Goal: Communication & Community: Share content

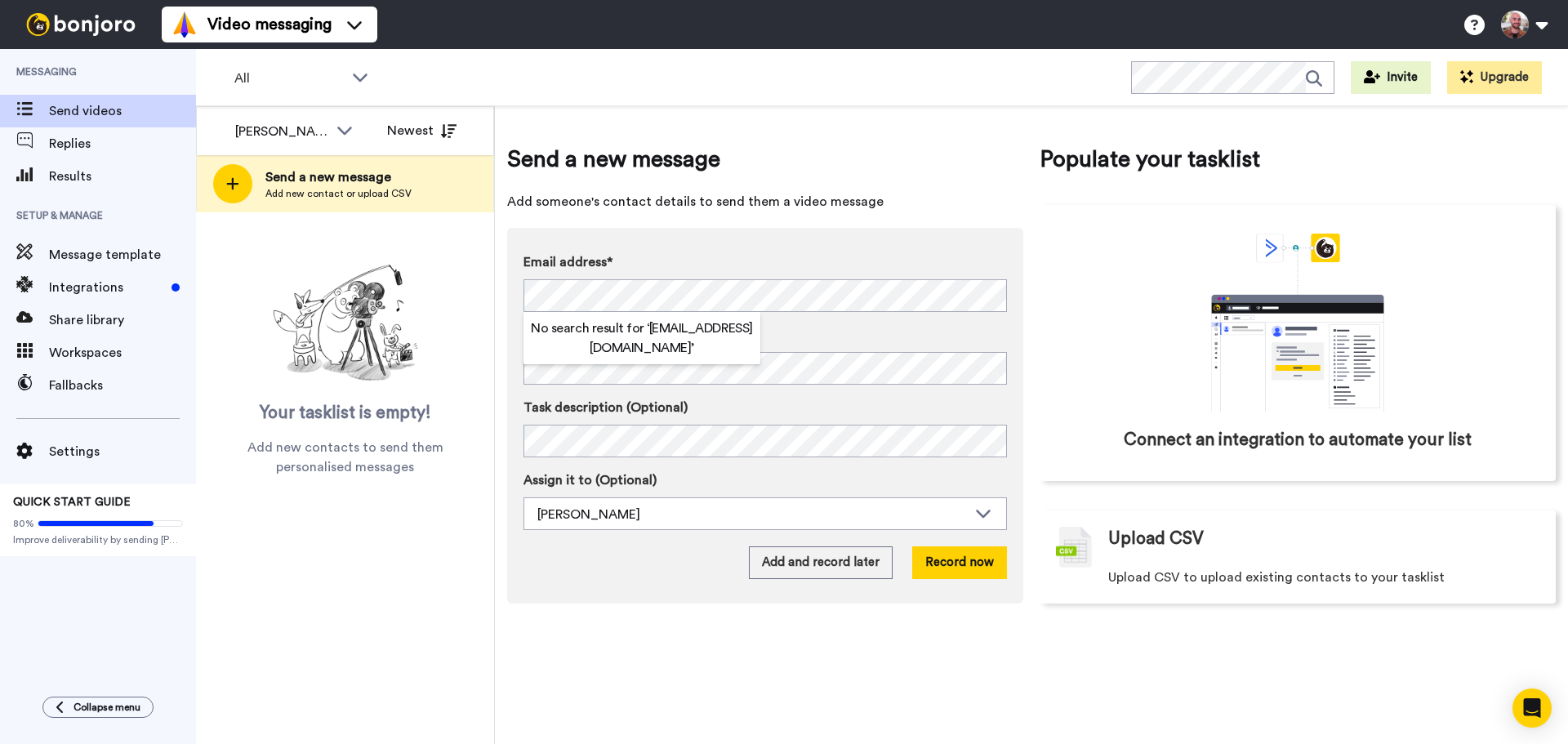
click at [740, 225] on div "Send a new message Add someone's contact details to send them a video message E…" at bounding box center [764, 373] width 516 height 461
click at [611, 627] on div "Send a new message Add someone's contact details to send them a video message E…" at bounding box center [1030, 373] width 1048 height 510
click at [937, 559] on button "Record now" at bounding box center [959, 562] width 95 height 33
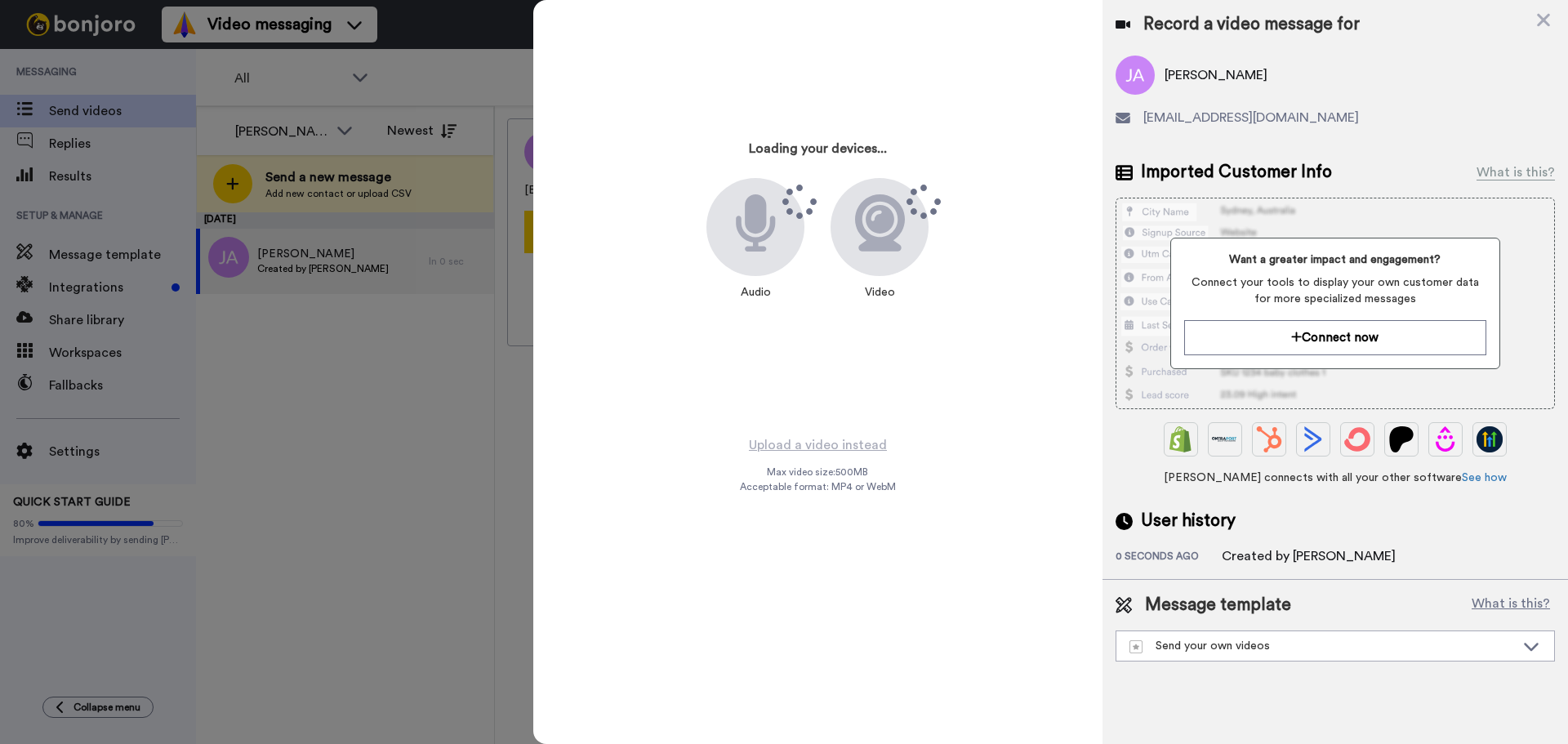
click at [448, 513] on div at bounding box center [784, 372] width 1568 height 744
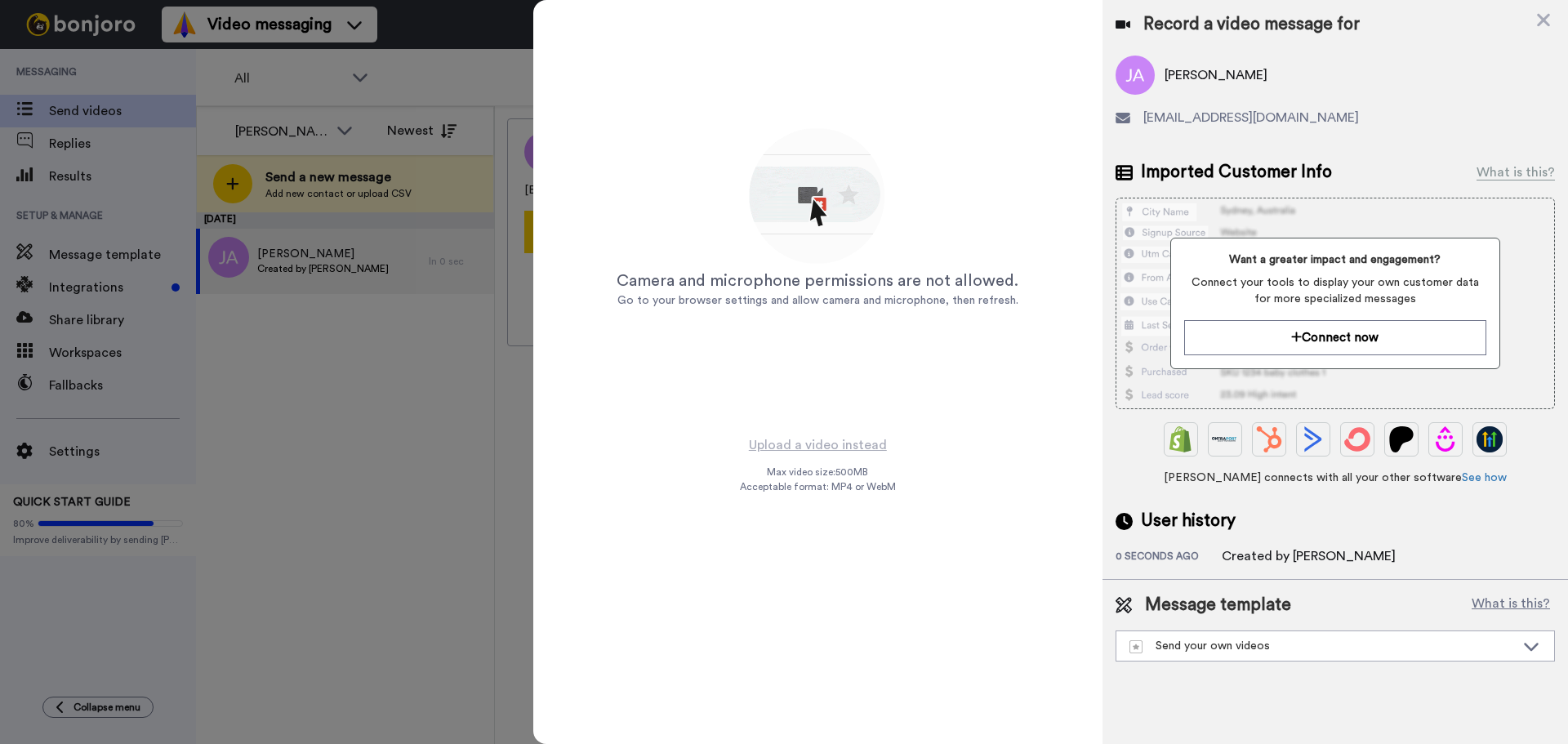
click at [494, 438] on div at bounding box center [784, 372] width 1568 height 744
click at [1556, 11] on div "Record a video message for Jeff An akajeffan@gmail.com Imported Customer Info W…" at bounding box center [1335, 290] width 465 height 579
click at [1545, 19] on icon at bounding box center [1544, 21] width 13 height 13
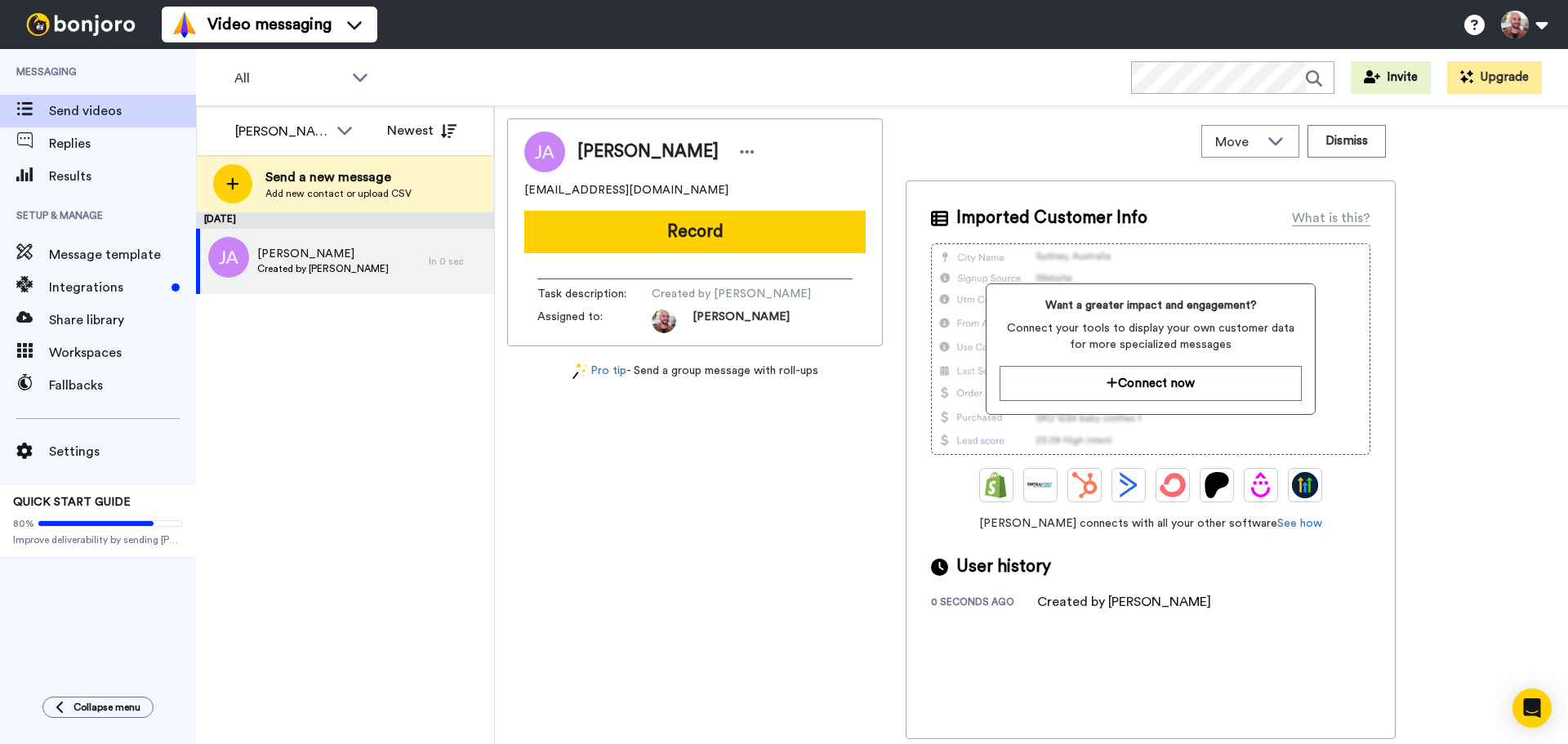
click at [691, 538] on div "Jeff An akajeffan@gmail.com Record Task description : Created by Anthony Bochri…" at bounding box center [695, 429] width 376 height 621
click at [104, 138] on span "Replies" at bounding box center [122, 143] width 147 height 20
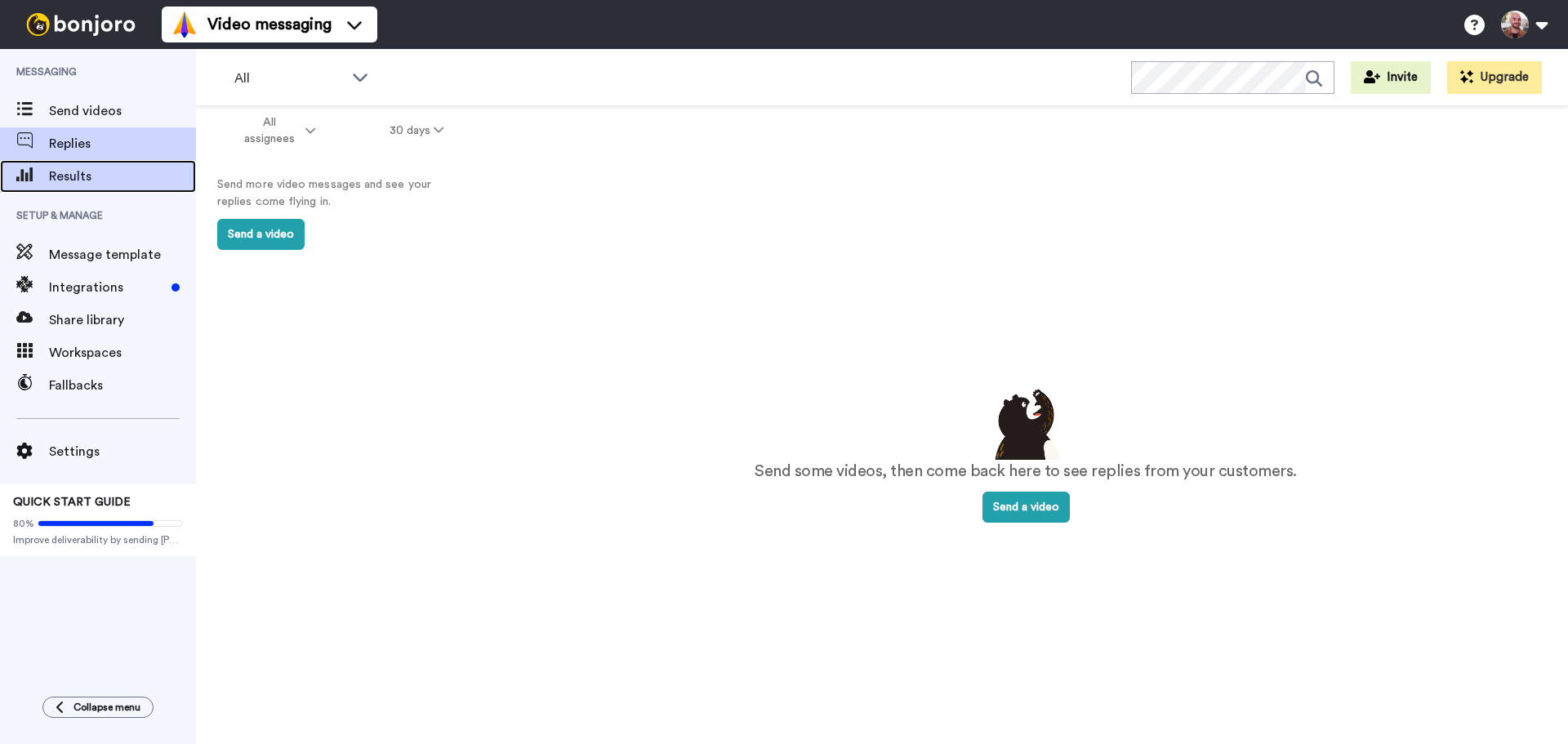
click at [115, 178] on span "Results" at bounding box center [122, 176] width 147 height 20
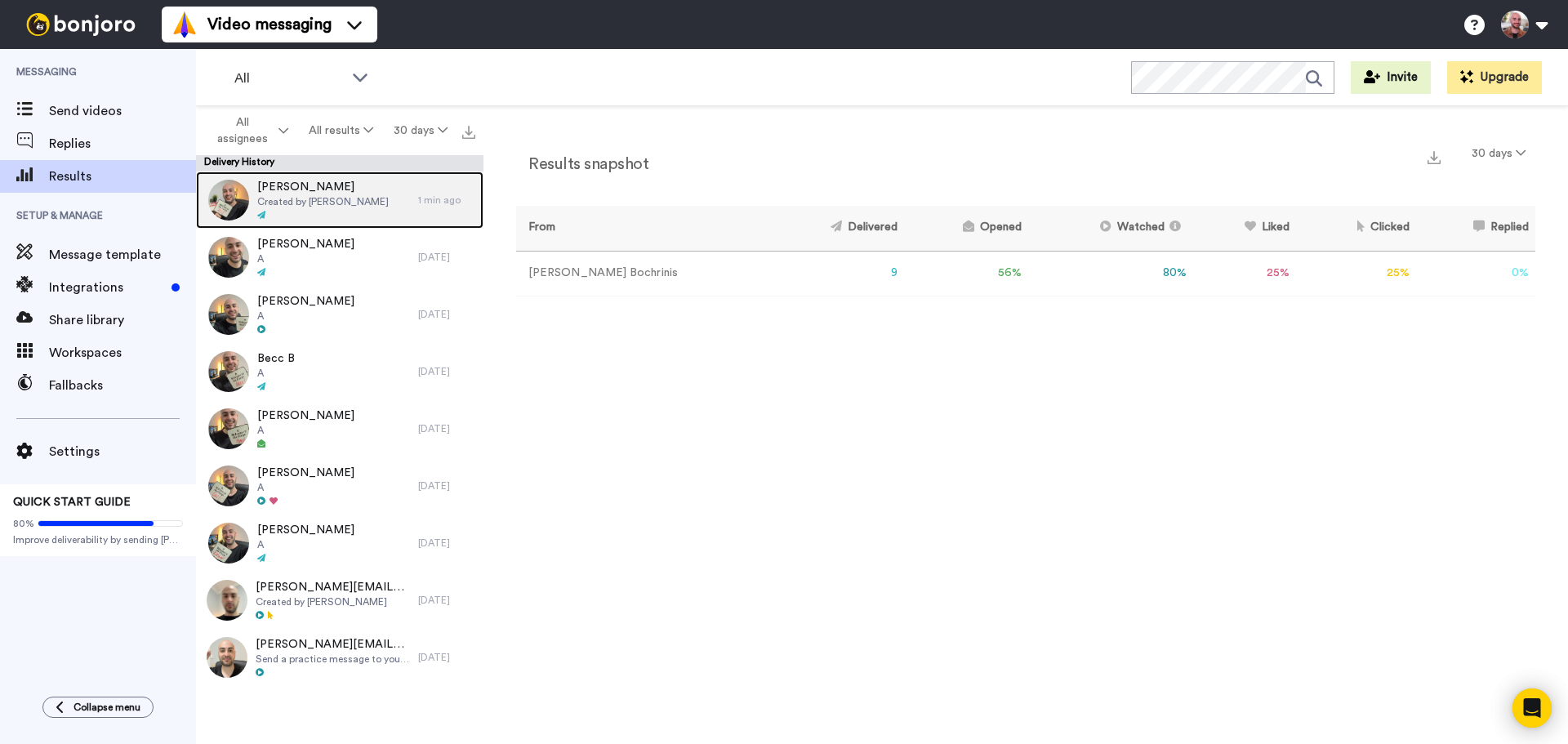
click at [329, 190] on span "[PERSON_NAME]" at bounding box center [323, 186] width 132 height 16
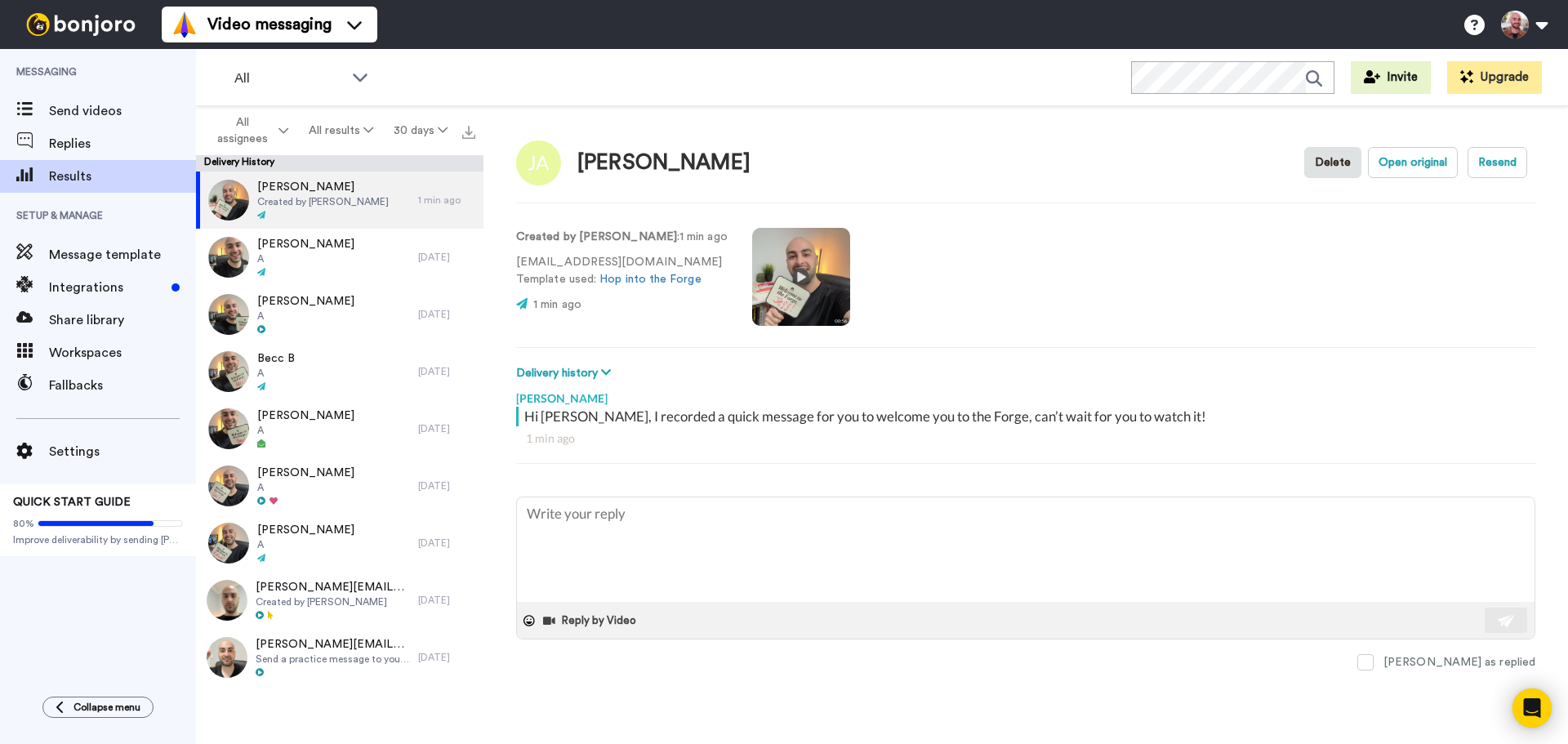
click at [792, 277] on video at bounding box center [801, 277] width 98 height 98
click at [805, 293] on video at bounding box center [801, 277] width 98 height 98
type textarea "x"
click at [820, 285] on video at bounding box center [801, 277] width 98 height 98
click at [812, 288] on video at bounding box center [801, 277] width 98 height 98
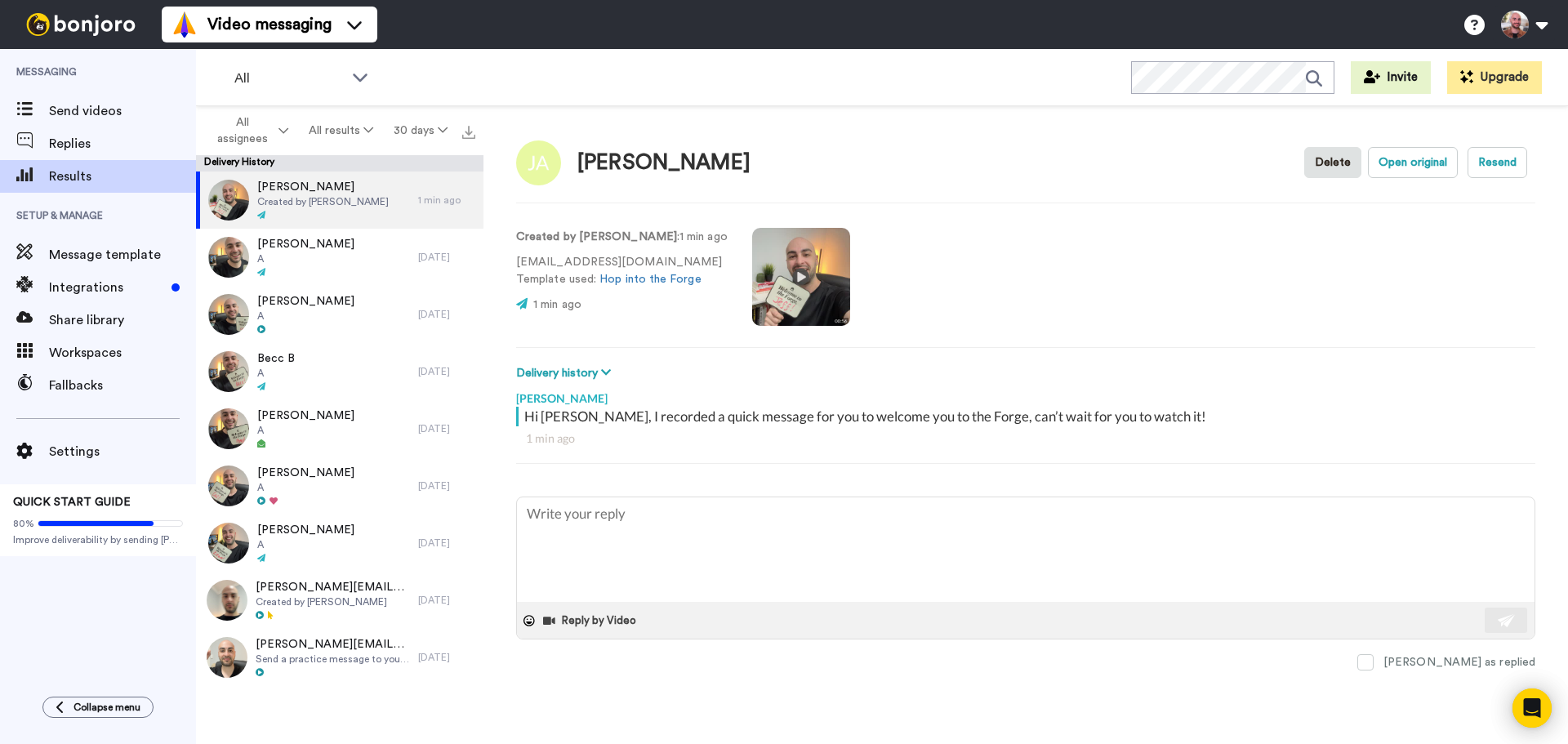
drag, startPoint x: 780, startPoint y: 291, endPoint x: 1084, endPoint y: 294, distance: 304.0
click at [1084, 294] on div "Created by Anthony Bochrinis : 1 min ago akajeffan@gmail.com Template used: Hop…" at bounding box center [1026, 276] width 1019 height 111
click at [92, 118] on span "Send videos" at bounding box center [122, 111] width 147 height 20
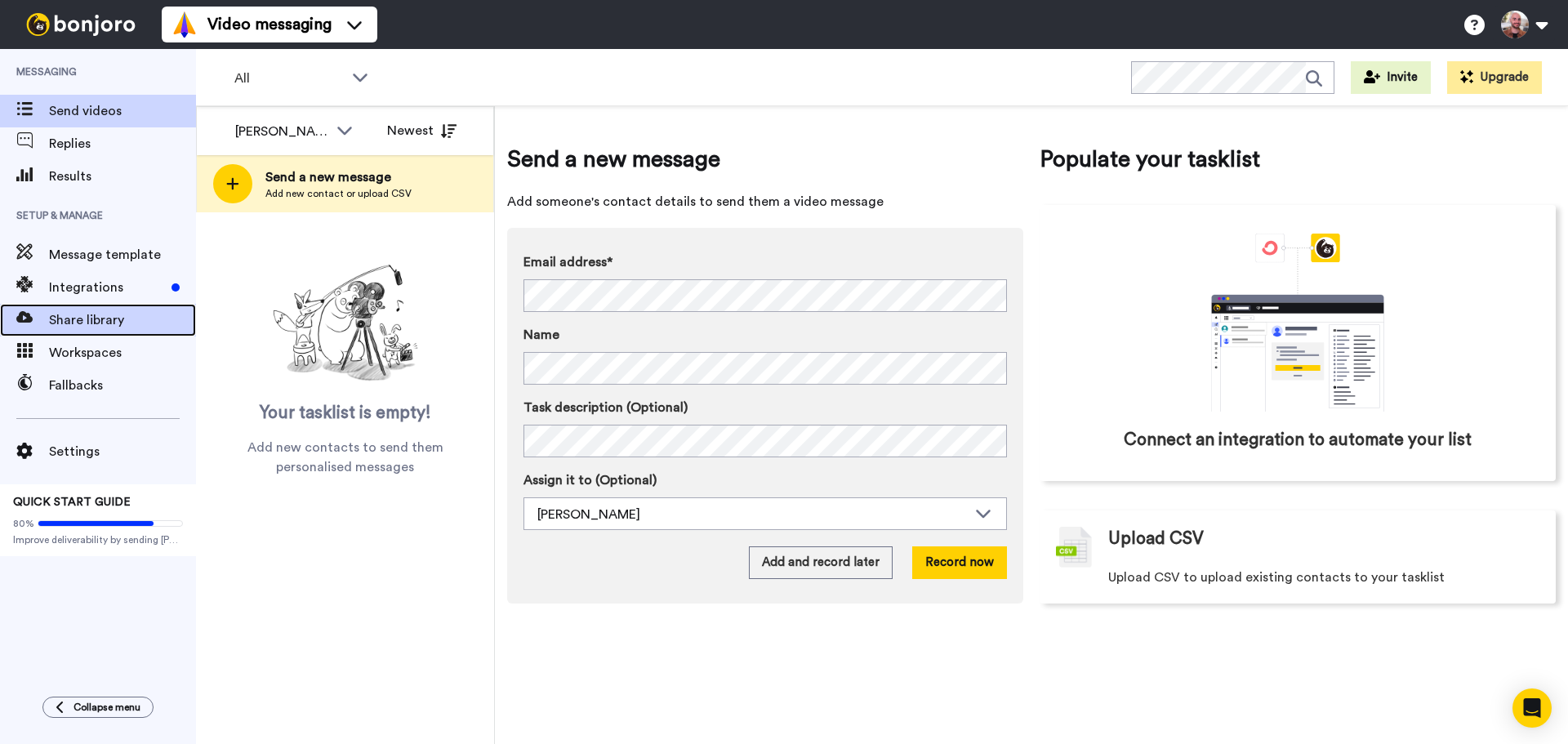
click at [89, 318] on span "Share library" at bounding box center [122, 320] width 147 height 20
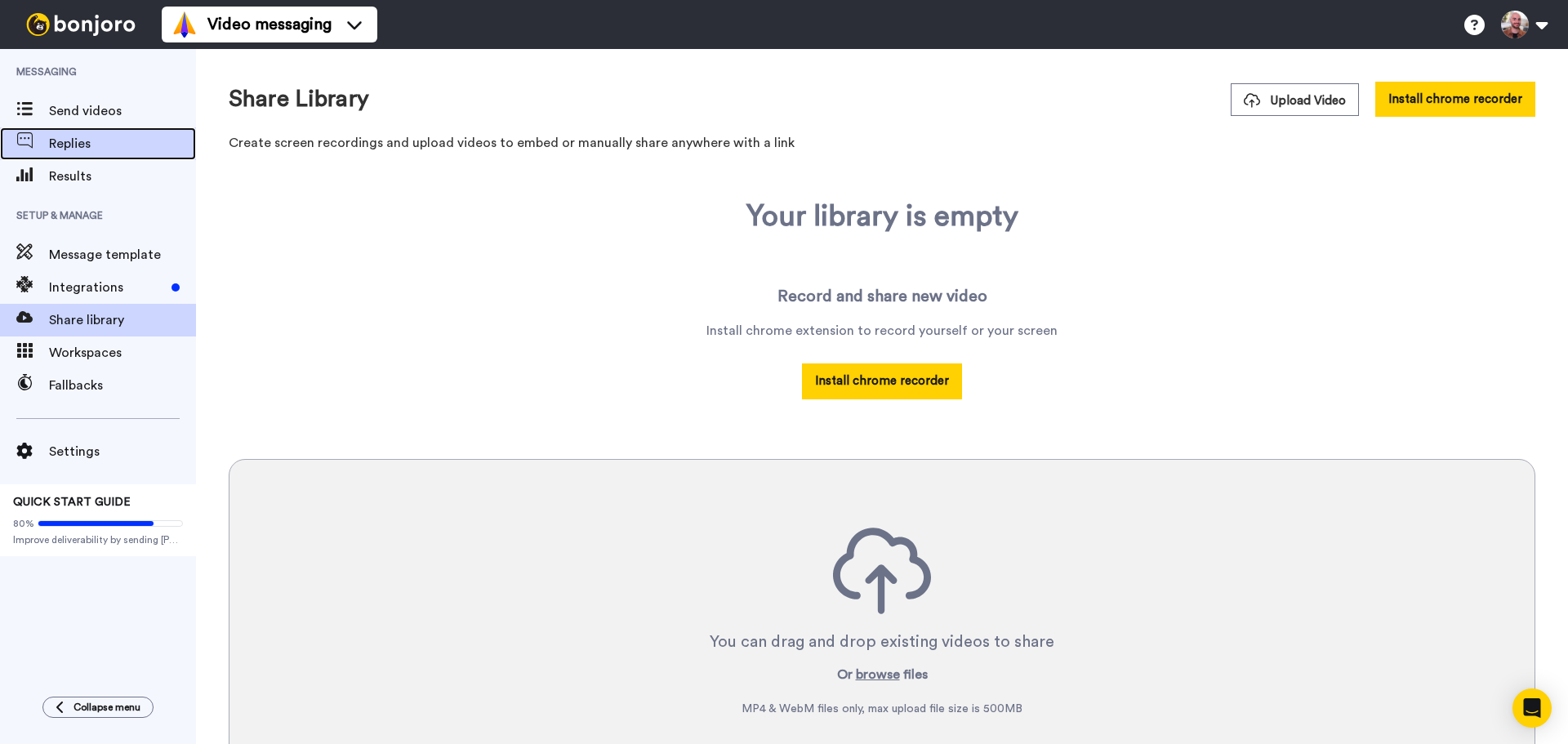
click at [79, 139] on span "Replies" at bounding box center [122, 143] width 147 height 20
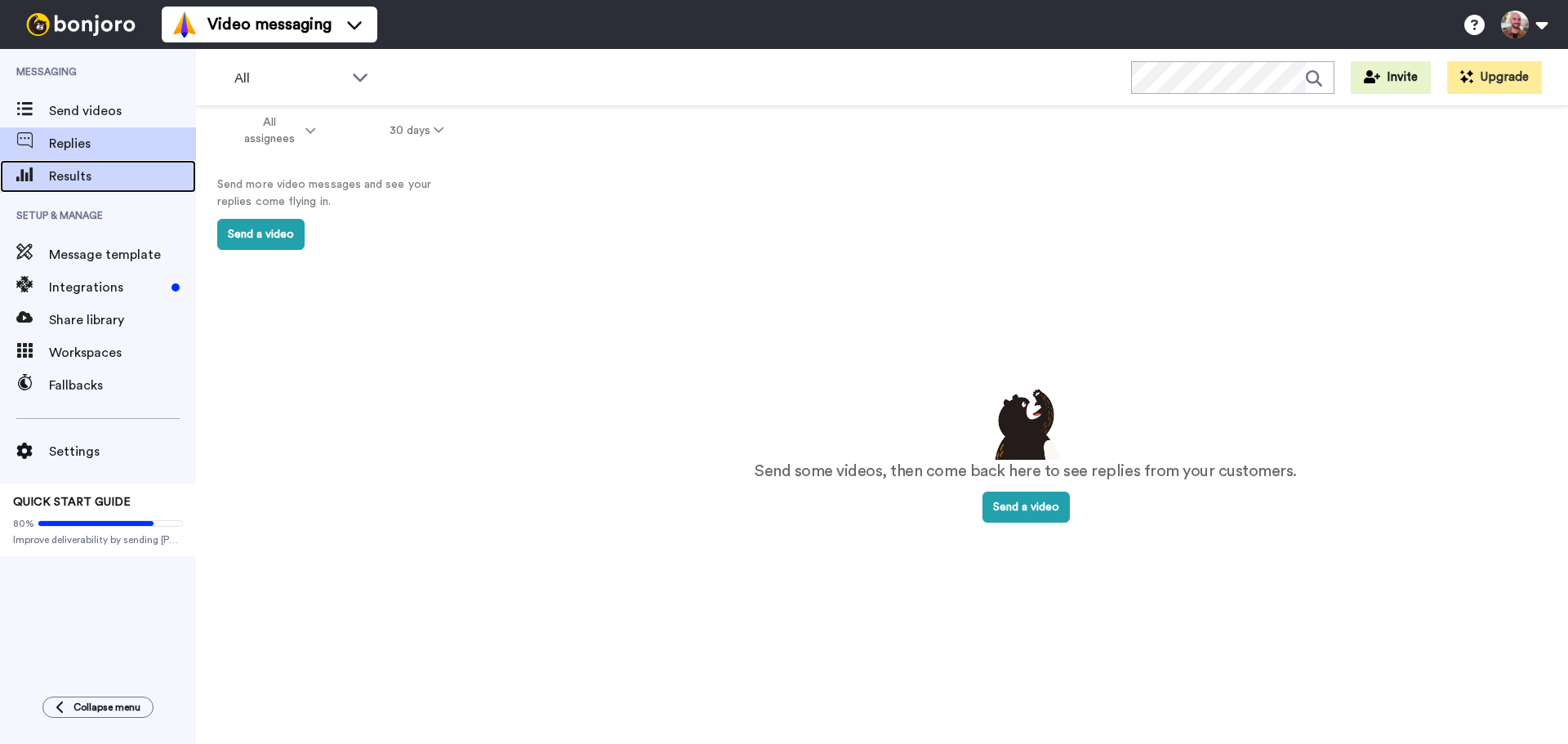
click at [75, 172] on span "Results" at bounding box center [122, 176] width 147 height 20
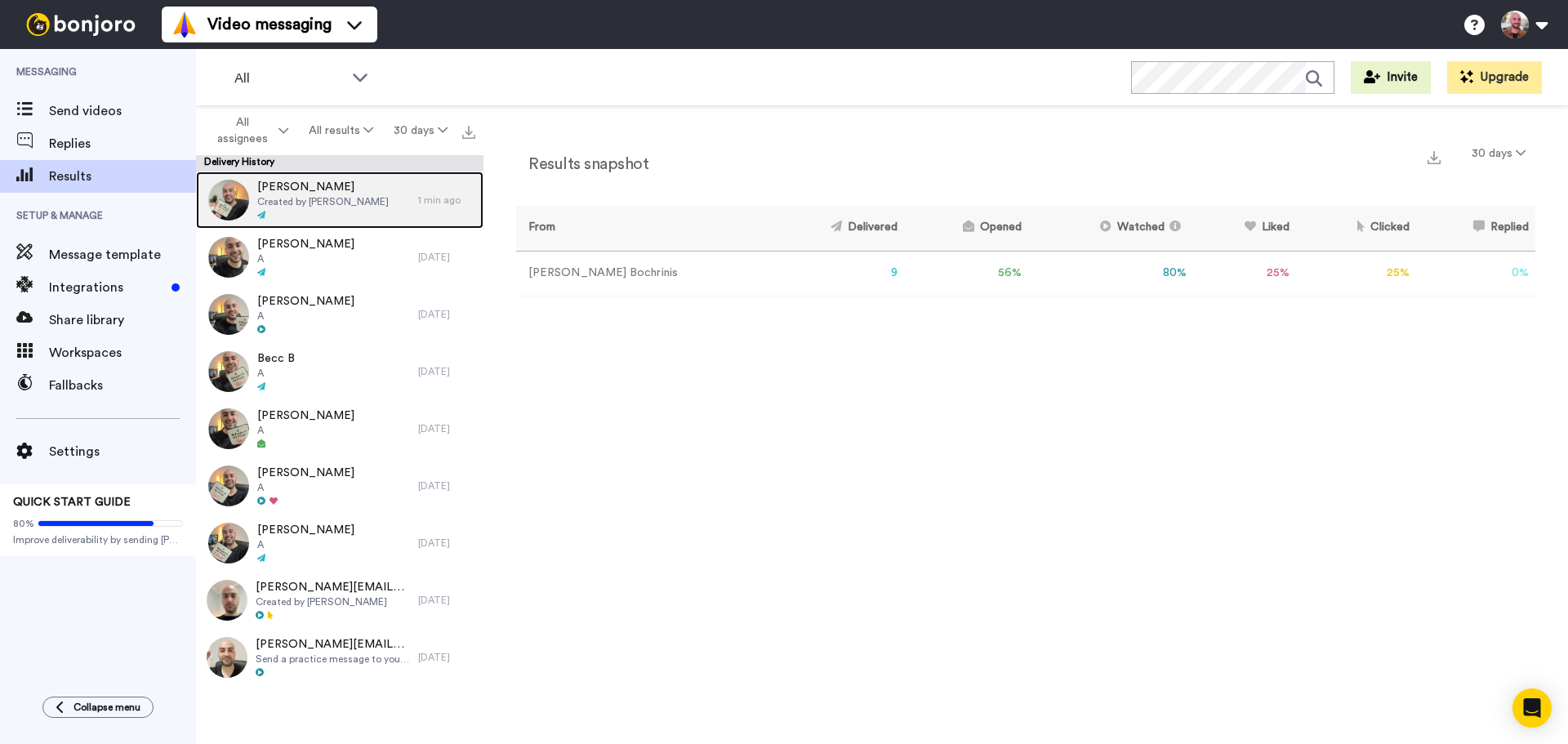
click at [314, 200] on span "Created by Anthony Bochrinis" at bounding box center [323, 202] width 132 height 13
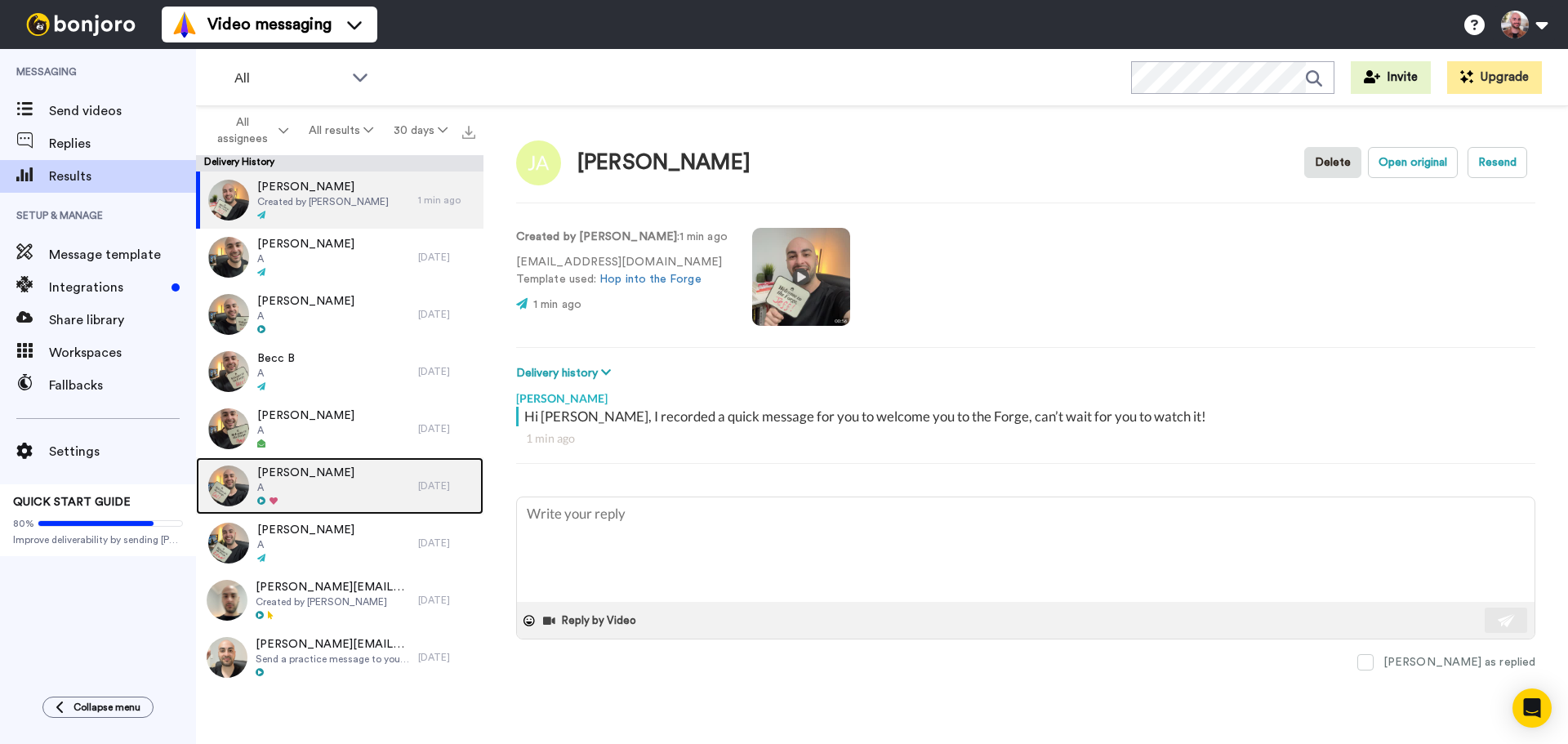
click at [306, 483] on span "A" at bounding box center [306, 488] width 97 height 13
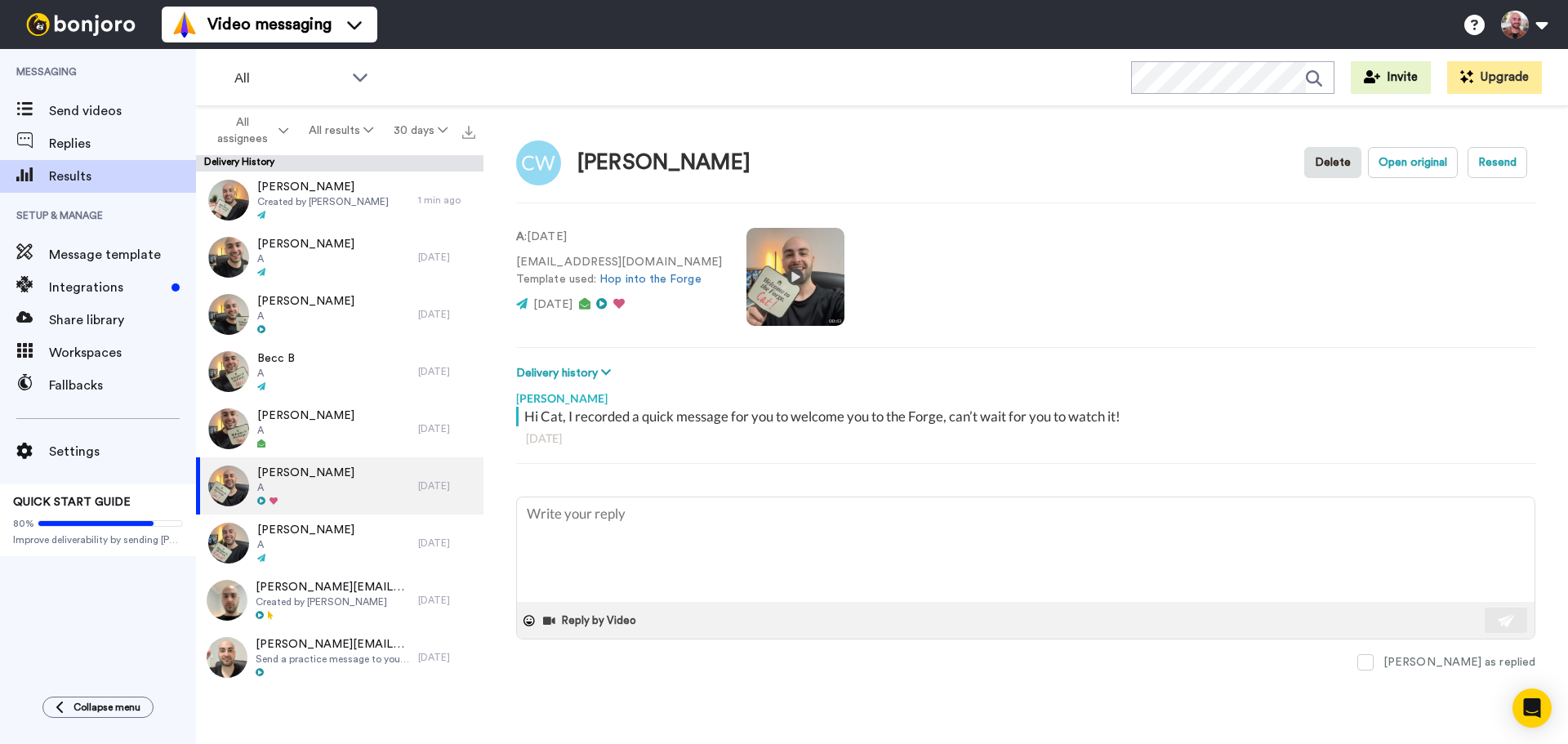
click at [785, 277] on video at bounding box center [795, 277] width 98 height 98
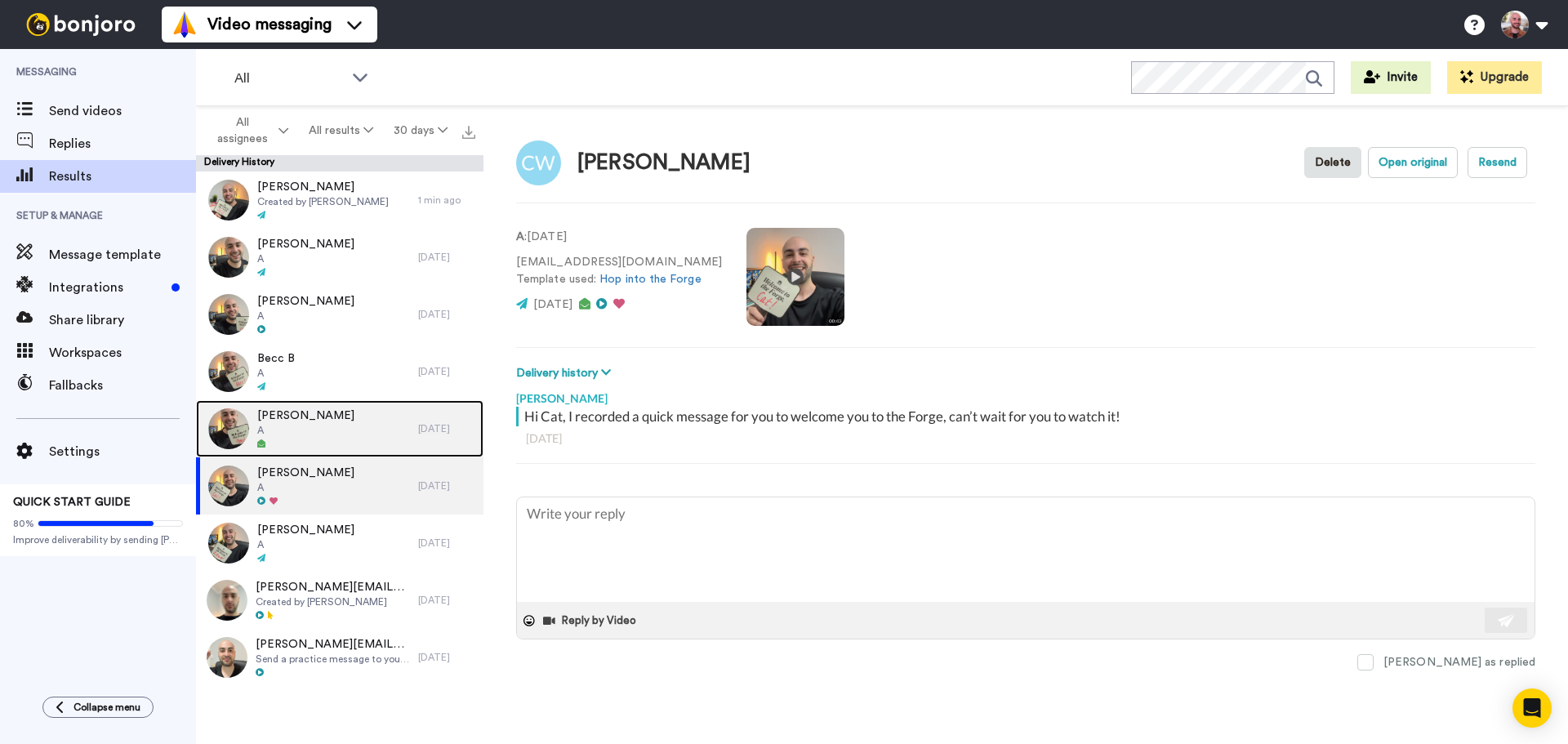
click at [345, 414] on div "Amy Pearman A" at bounding box center [306, 429] width 222 height 57
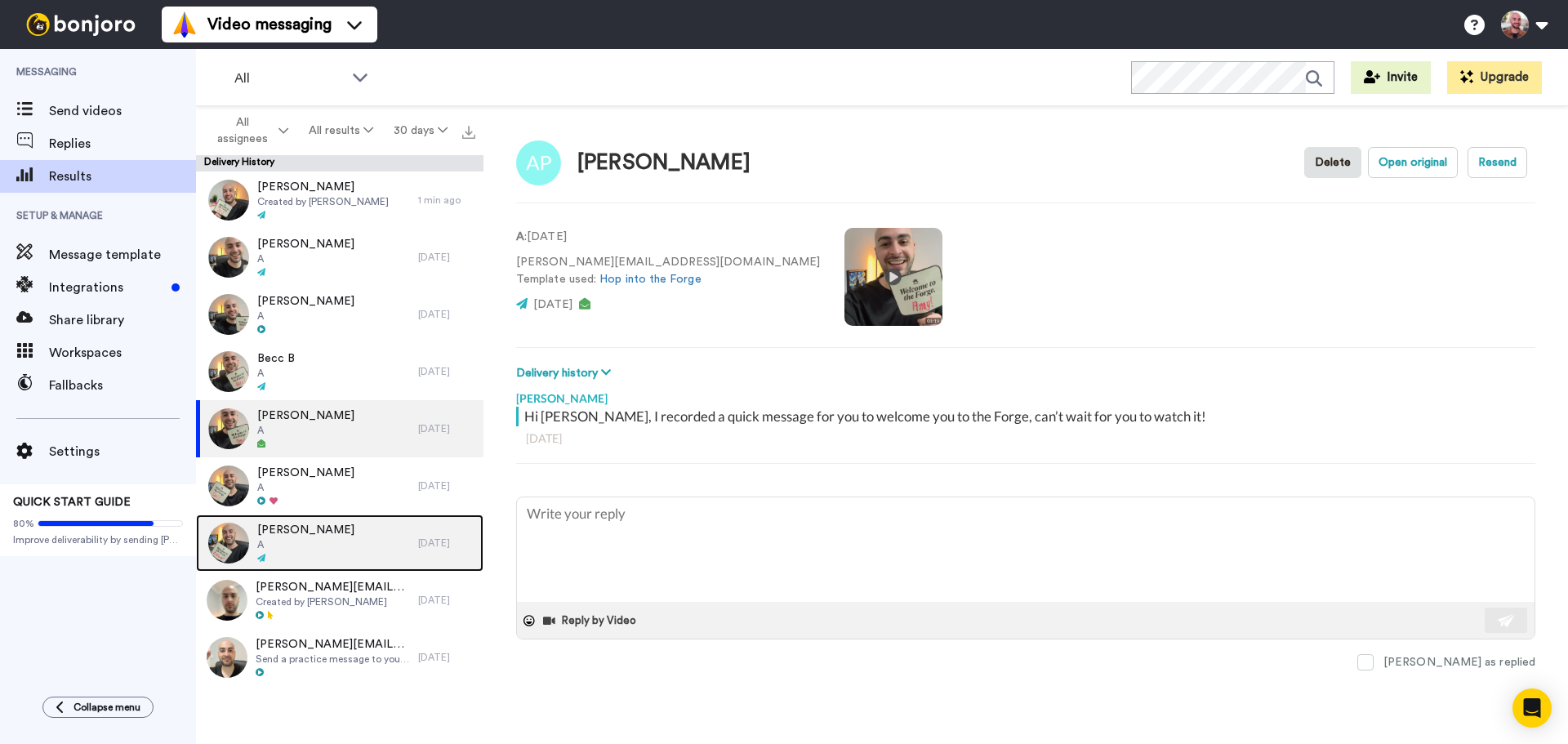
click at [311, 534] on span "Zitam Nwokolo" at bounding box center [306, 530] width 97 height 16
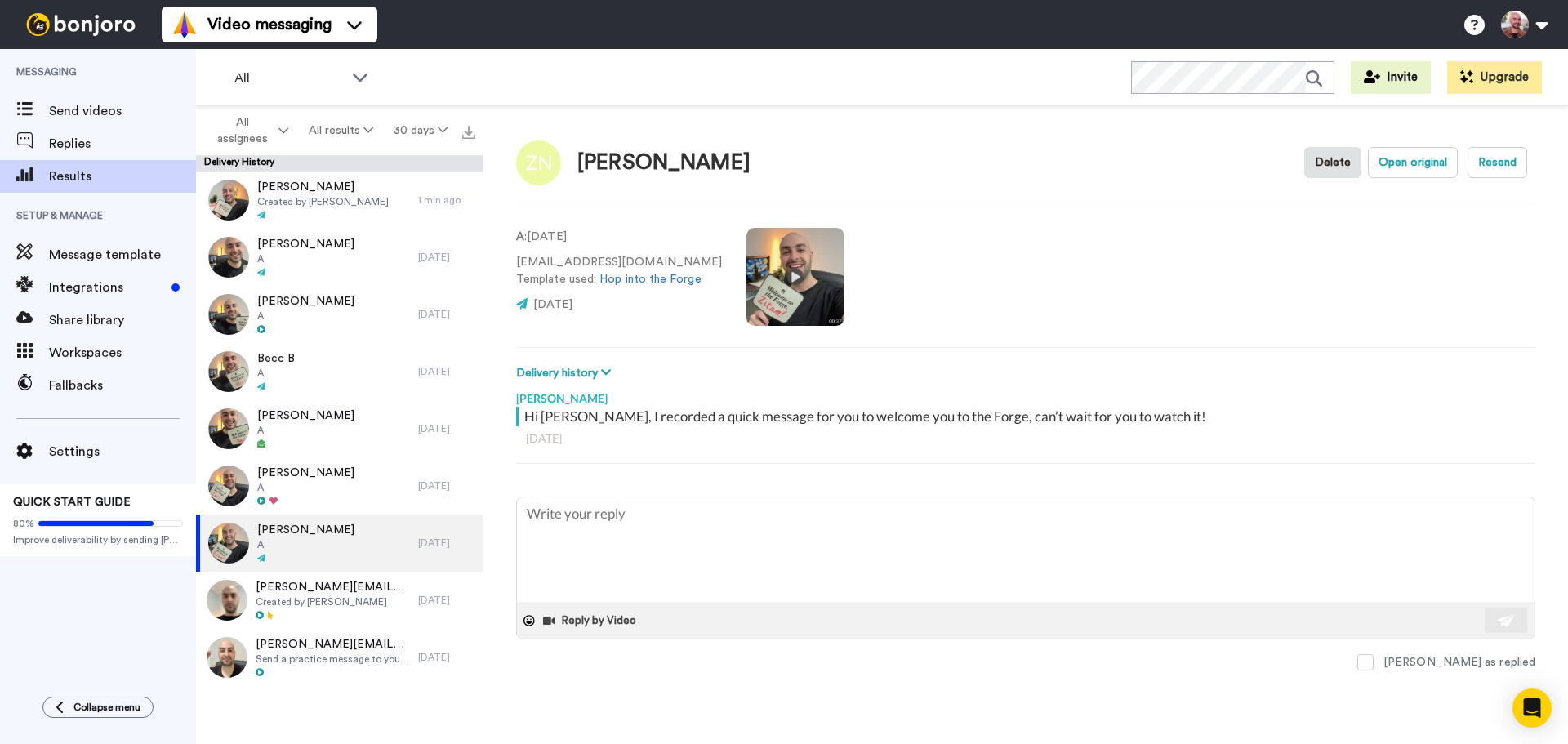
drag, startPoint x: 803, startPoint y: 253, endPoint x: 996, endPoint y: 245, distance: 193.2
click at [996, 245] on div "A : 1 day ago growthceezin@gmail.com Template used: Hop into the Forge 1 day ago" at bounding box center [1026, 276] width 1019 height 111
click at [796, 244] on video at bounding box center [795, 277] width 98 height 98
click at [782, 256] on video at bounding box center [795, 277] width 98 height 98
click at [1377, 174] on button "Open original" at bounding box center [1413, 162] width 90 height 31
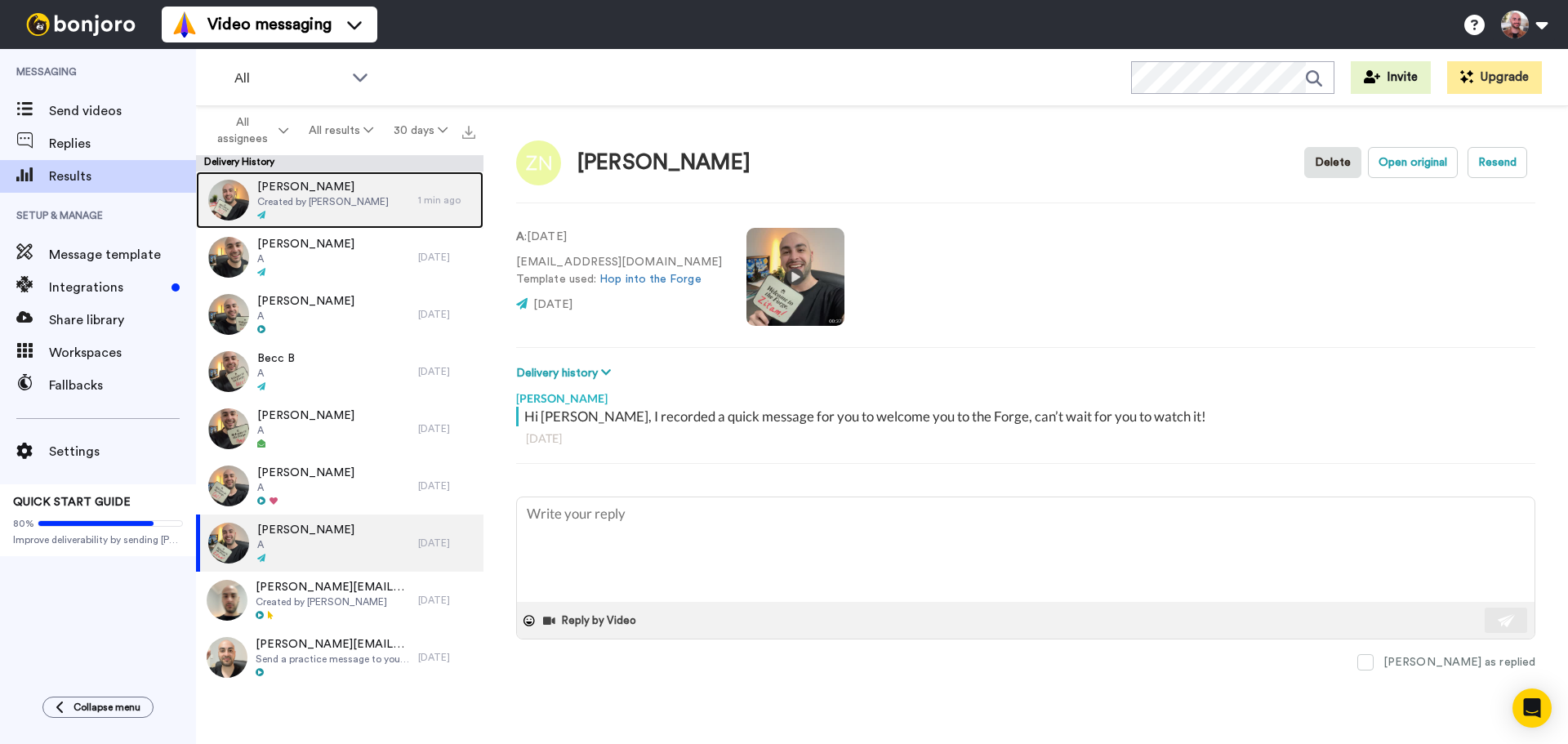
click at [341, 210] on div at bounding box center [323, 215] width 132 height 11
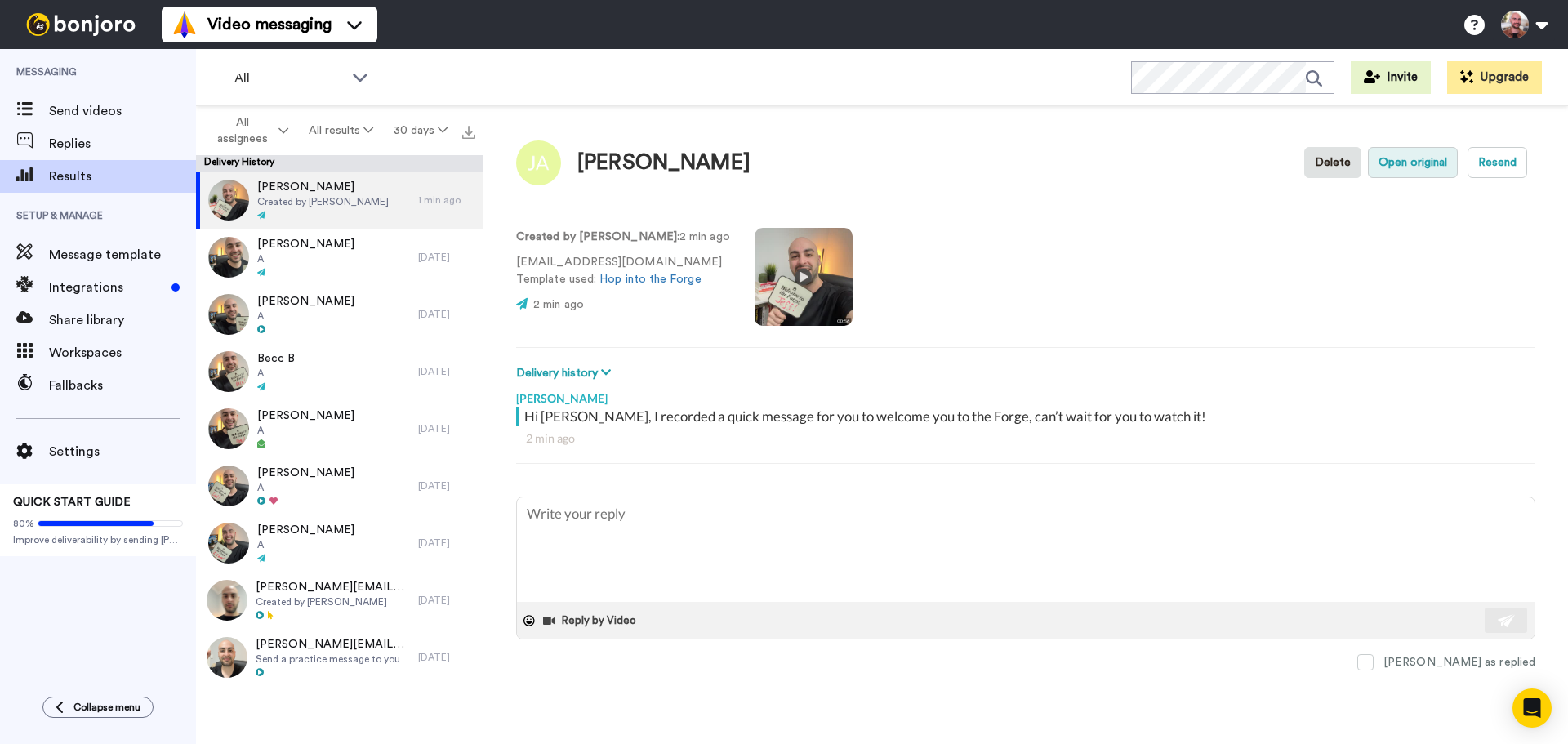
click at [1425, 163] on button "Open original" at bounding box center [1413, 162] width 90 height 31
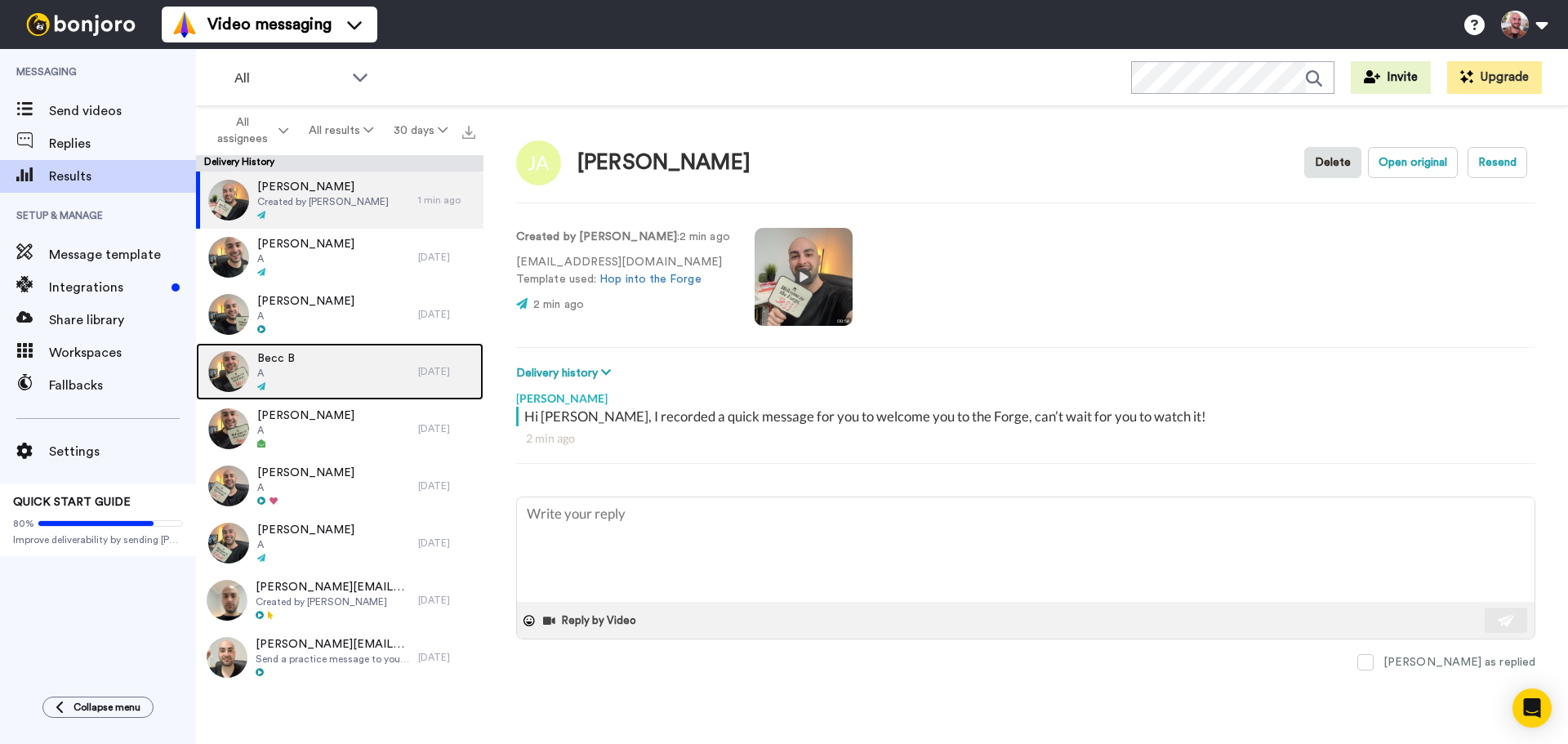
drag, startPoint x: 307, startPoint y: 354, endPoint x: 344, endPoint y: 358, distance: 37.2
click at [307, 354] on div "Becc B A" at bounding box center [306, 372] width 222 height 57
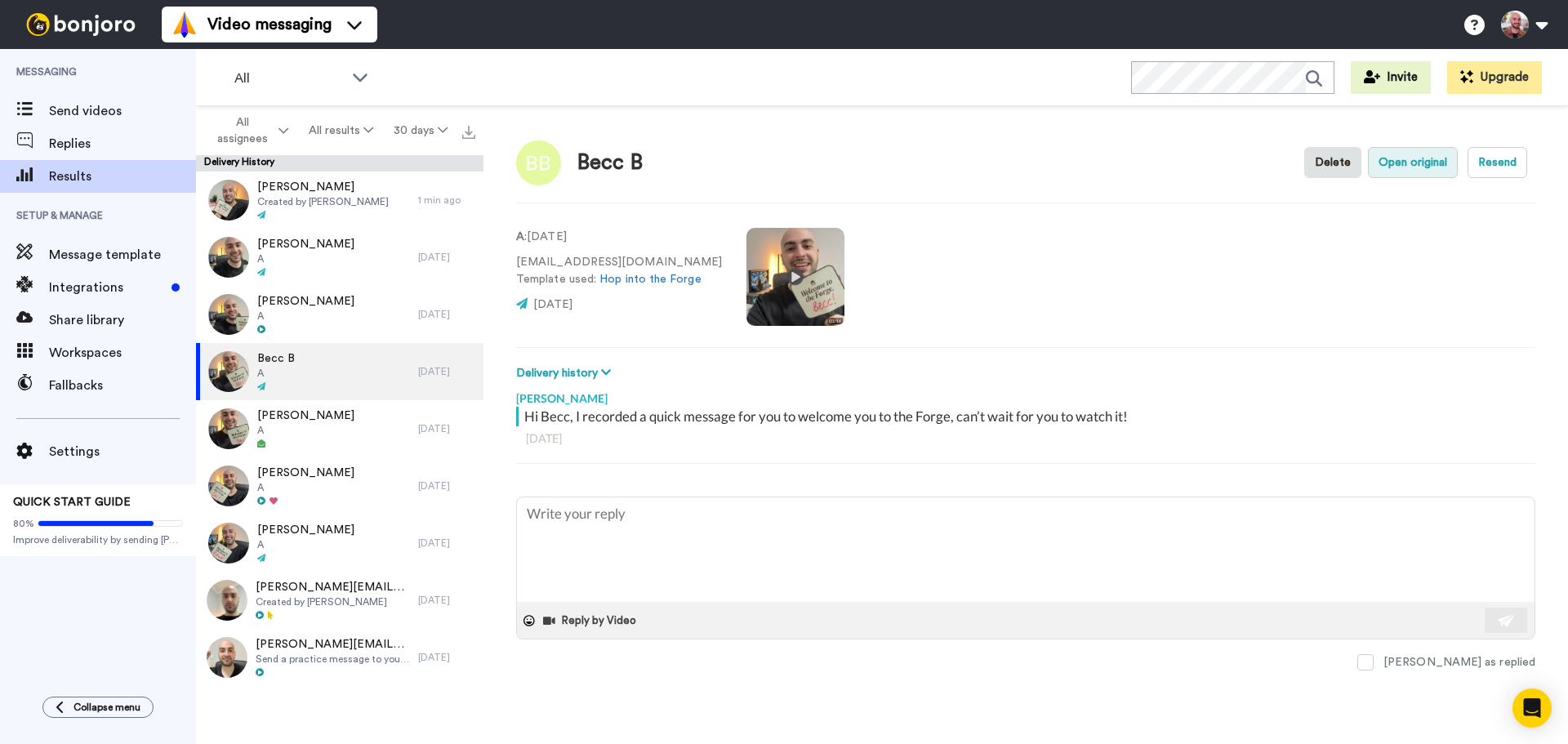
click at [1415, 164] on button "Open original" at bounding box center [1413, 162] width 90 height 31
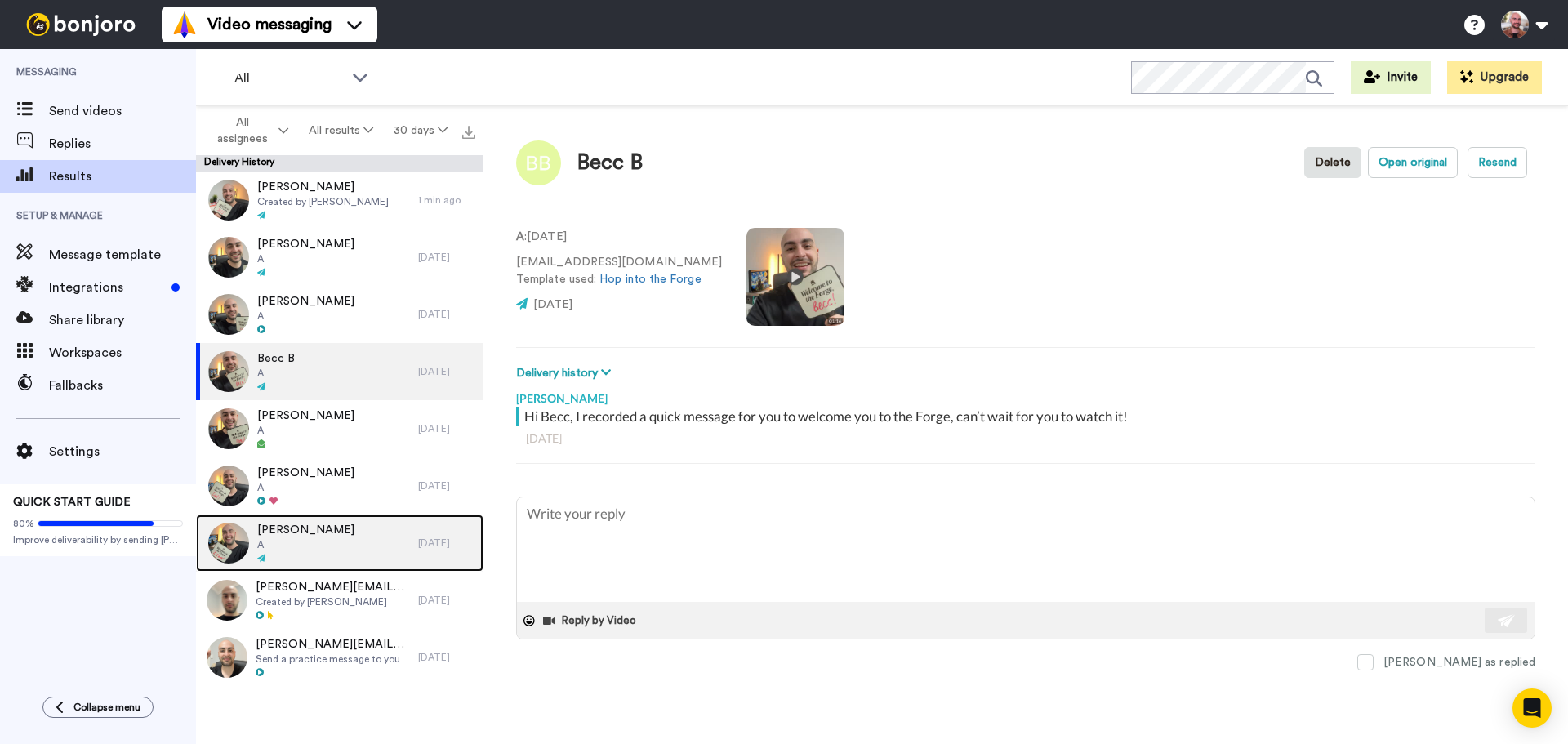
click at [343, 537] on div "Zitam Nwokolo A" at bounding box center [306, 543] width 222 height 57
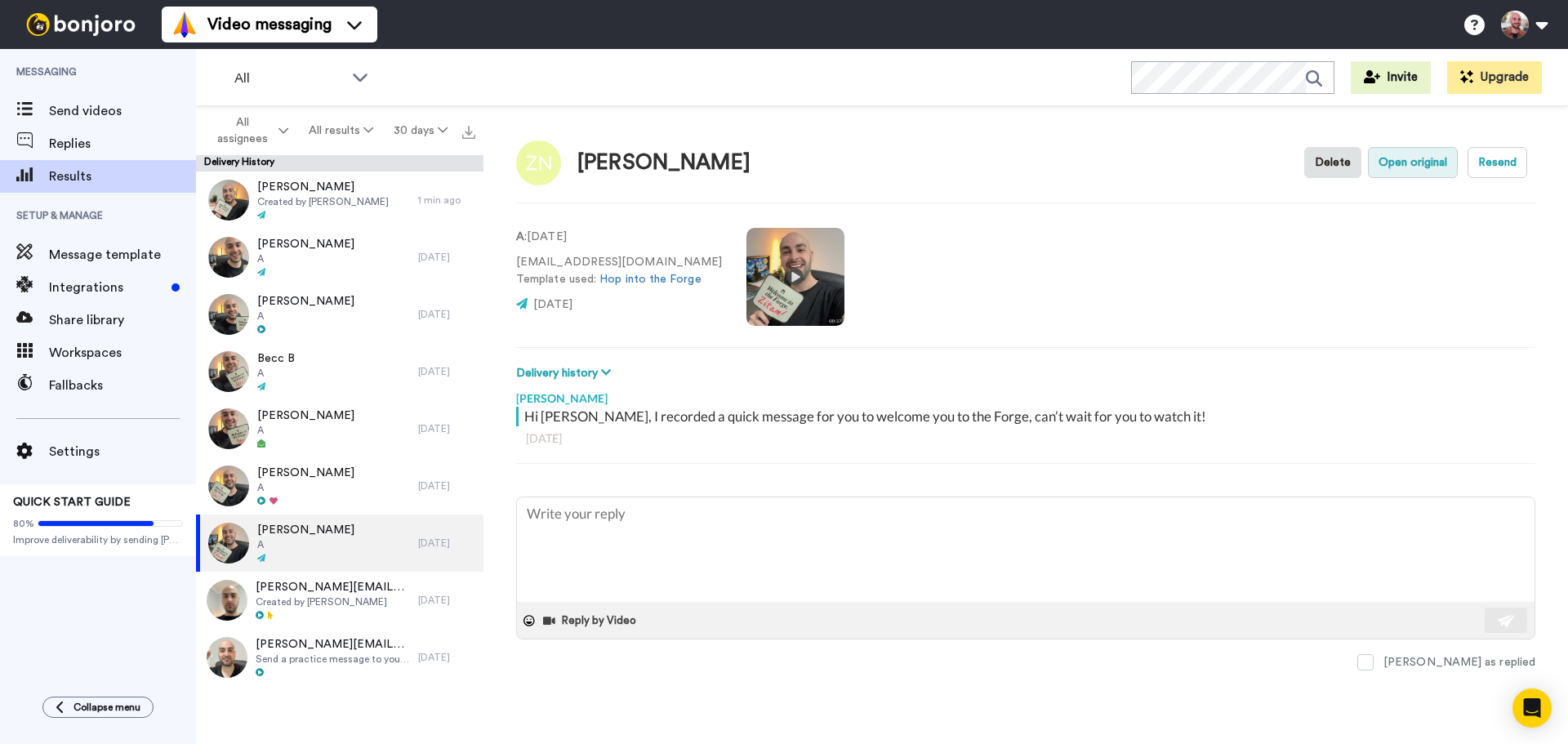
click at [1411, 158] on button "Open original" at bounding box center [1413, 162] width 90 height 31
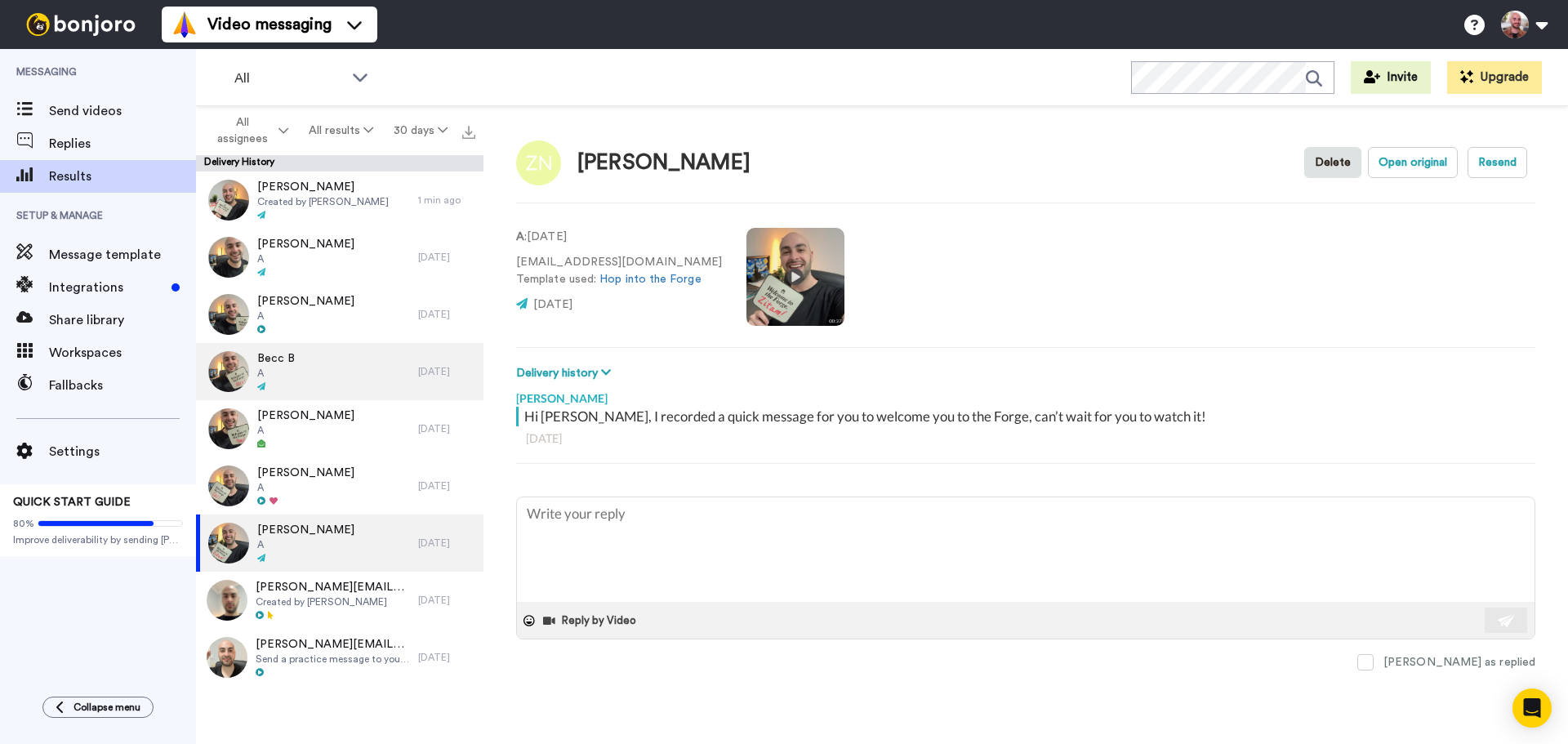
drag, startPoint x: 308, startPoint y: 370, endPoint x: 357, endPoint y: 367, distance: 49.1
click at [308, 370] on div "Becc B A" at bounding box center [306, 372] width 222 height 57
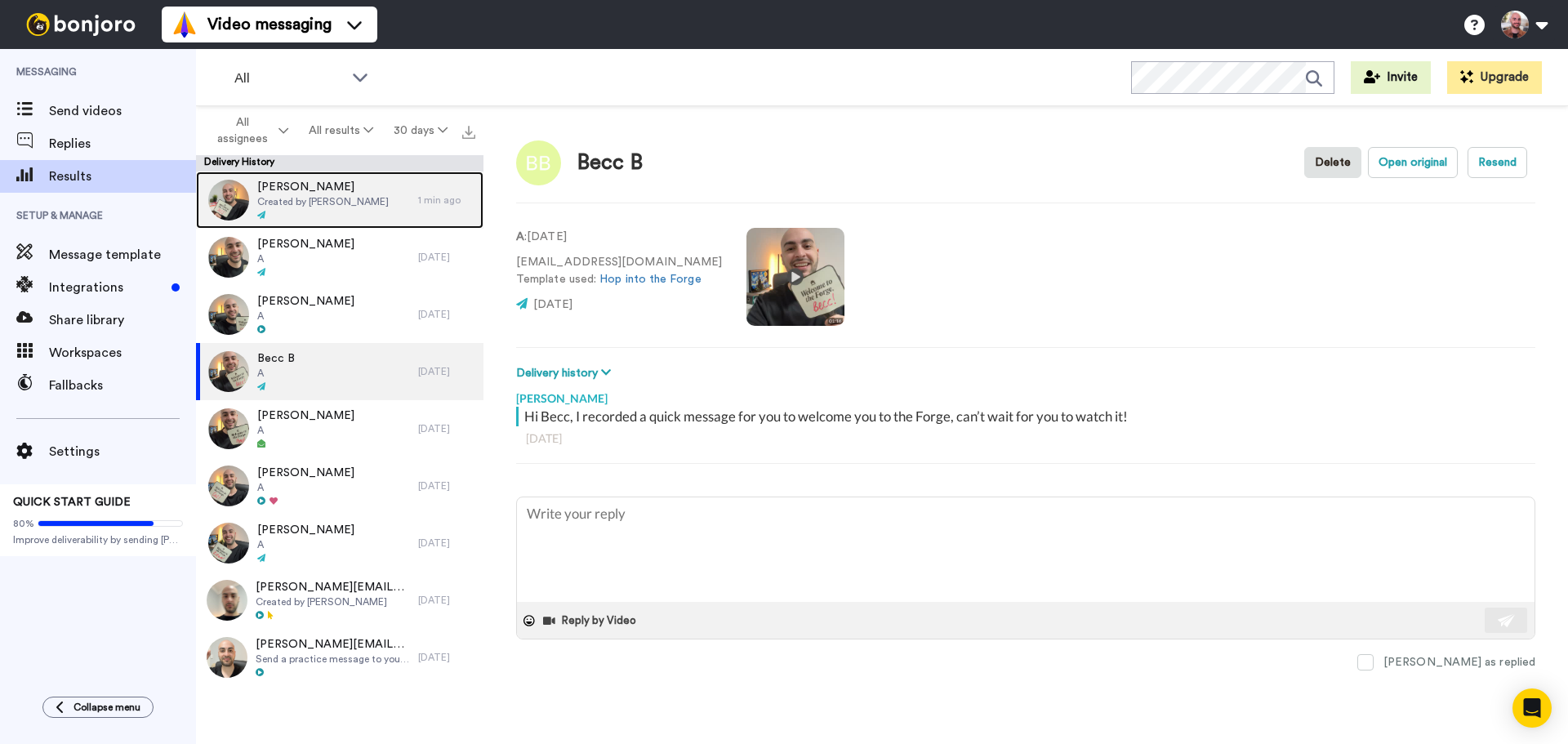
click at [357, 198] on span "Created by Anthony Bochrinis" at bounding box center [323, 202] width 132 height 13
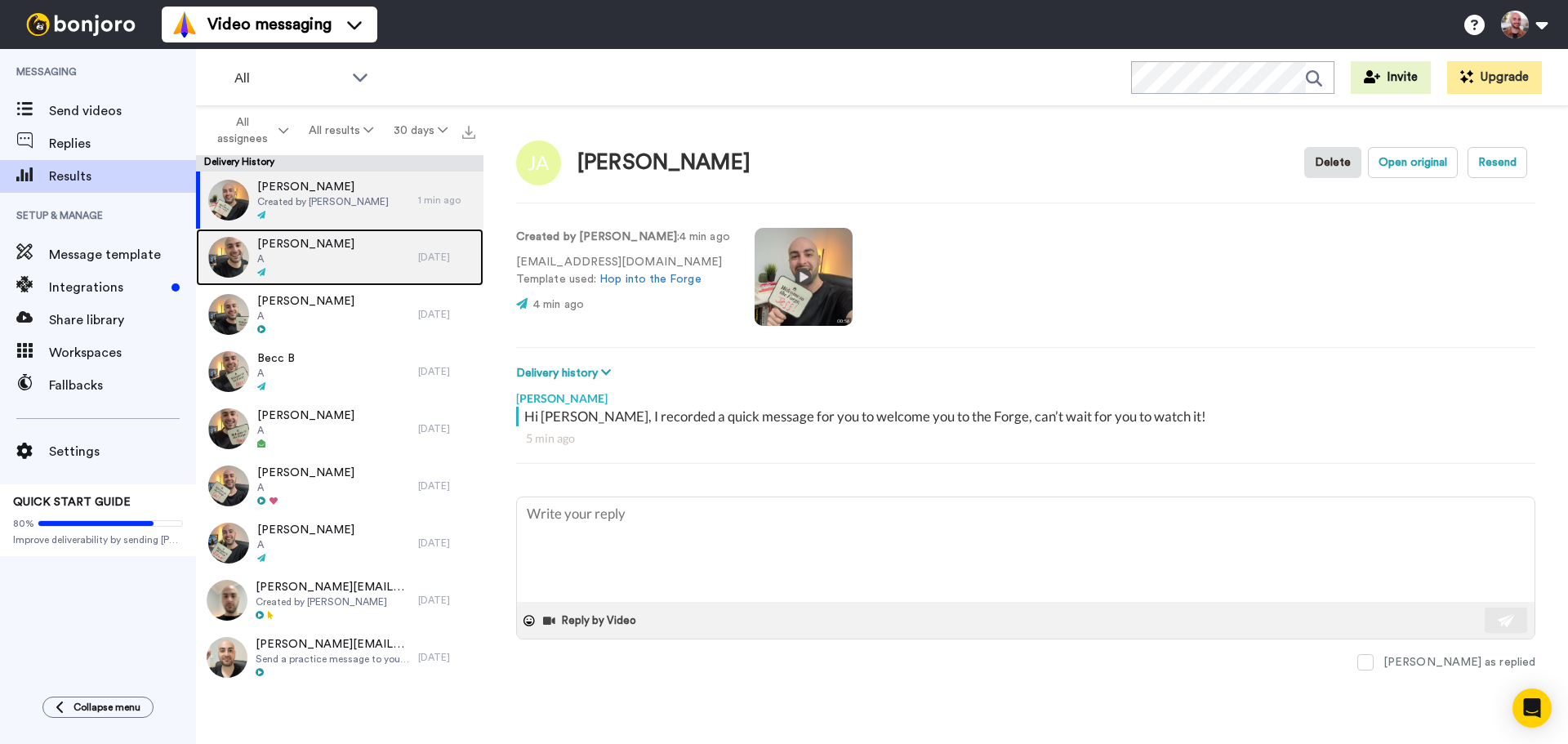
click at [367, 245] on div "James Elliott A" at bounding box center [306, 257] width 222 height 57
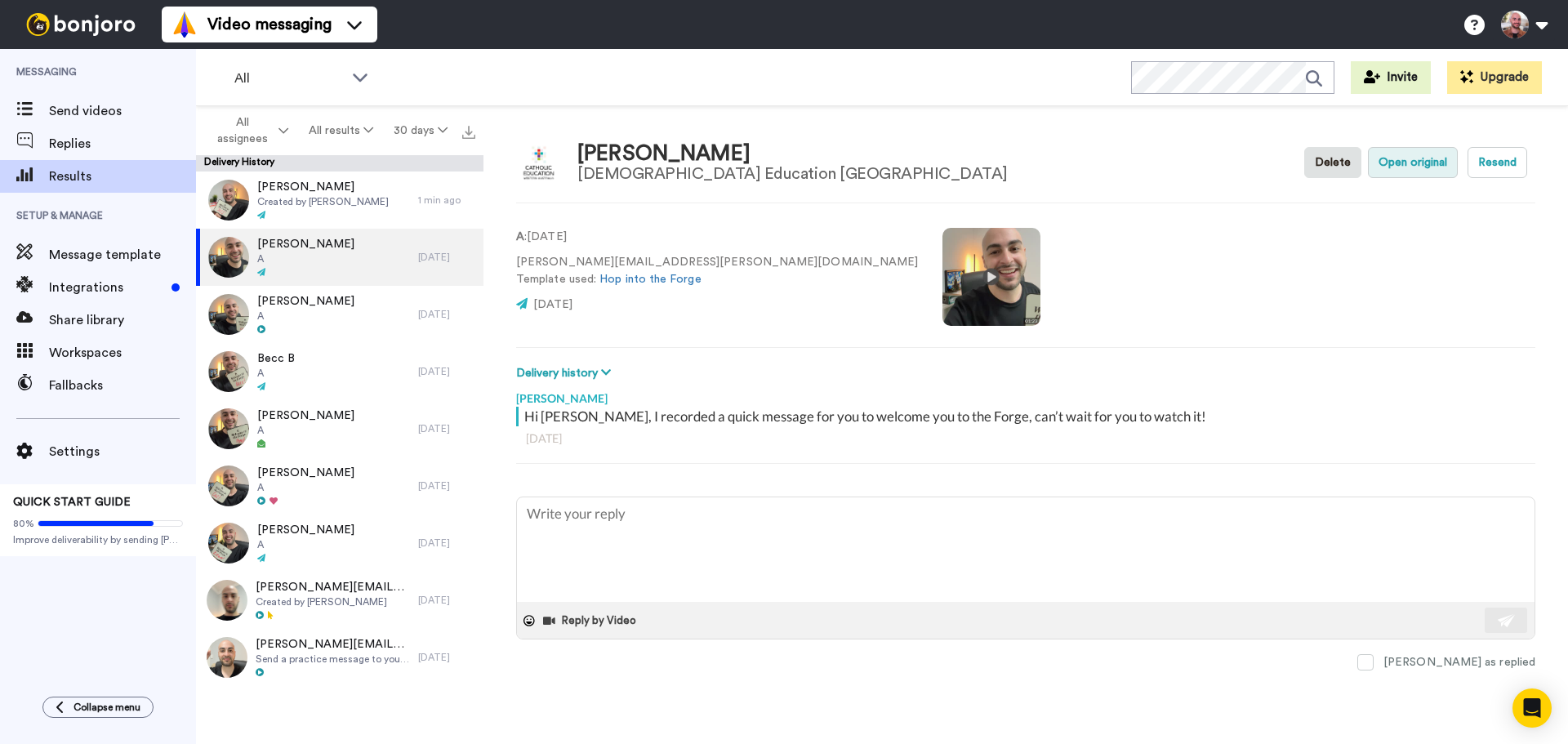
click at [1400, 154] on button "Open original" at bounding box center [1413, 162] width 90 height 31
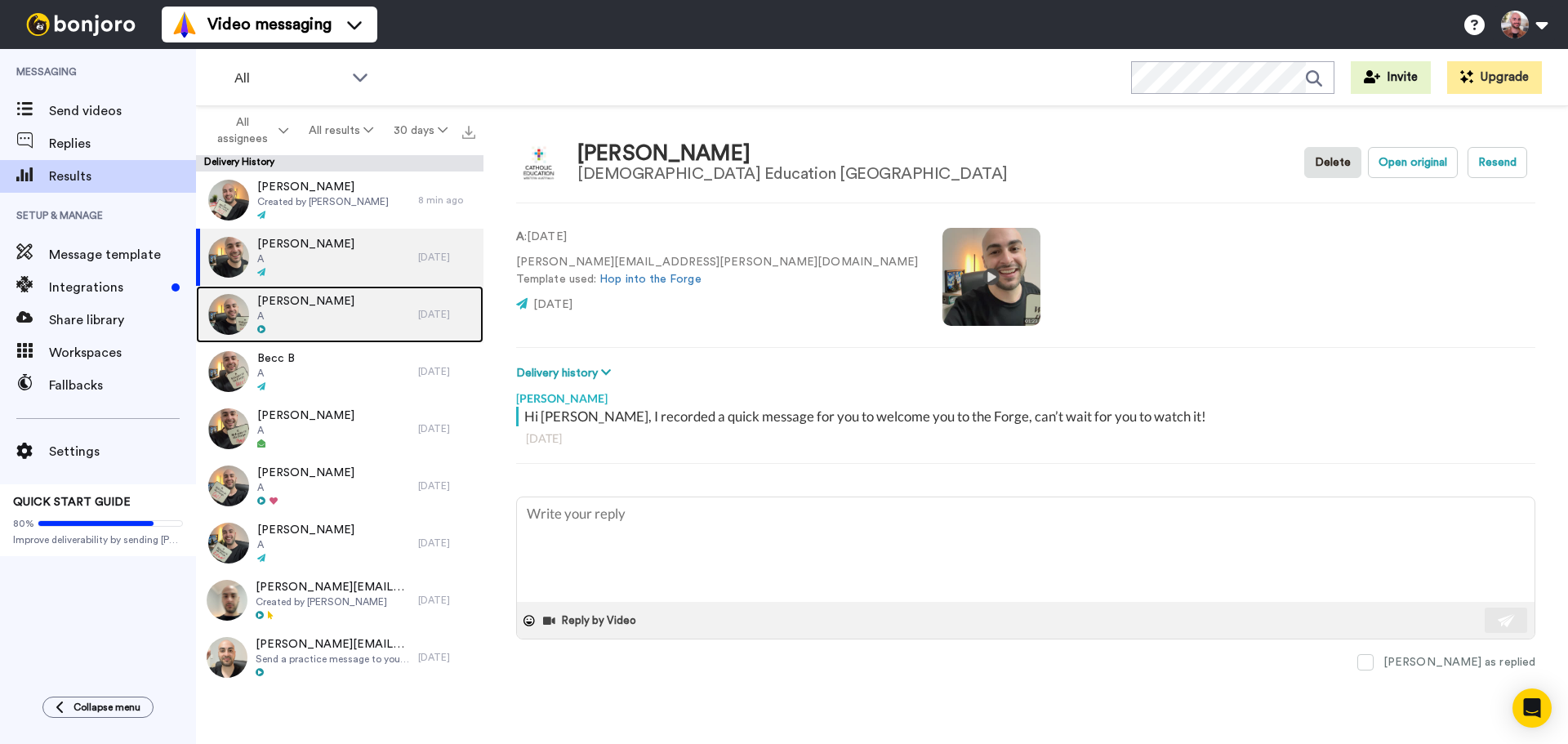
click at [330, 309] on div "Leah Farwell A" at bounding box center [306, 314] width 222 height 57
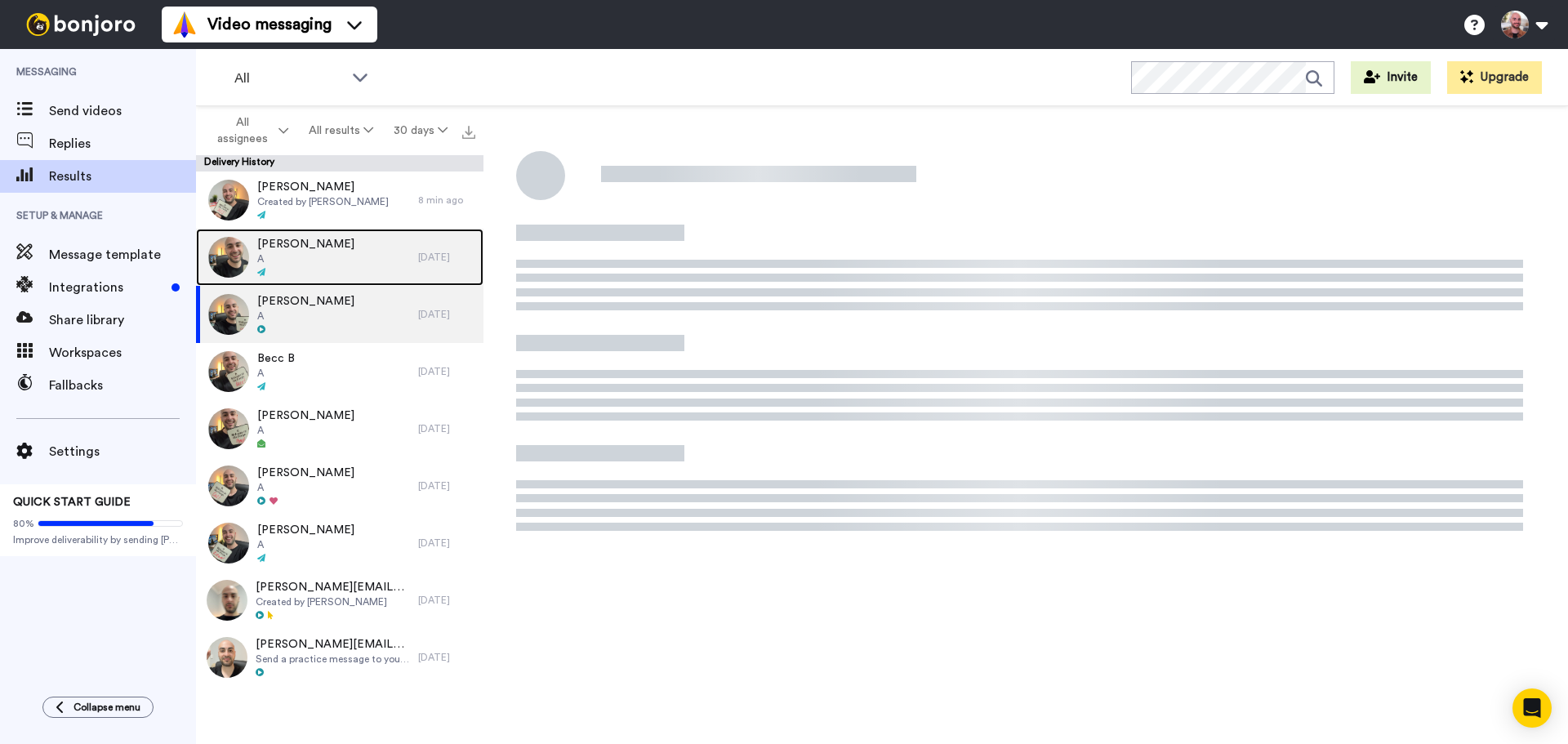
click at [326, 267] on div "James Elliott A" at bounding box center [306, 257] width 222 height 57
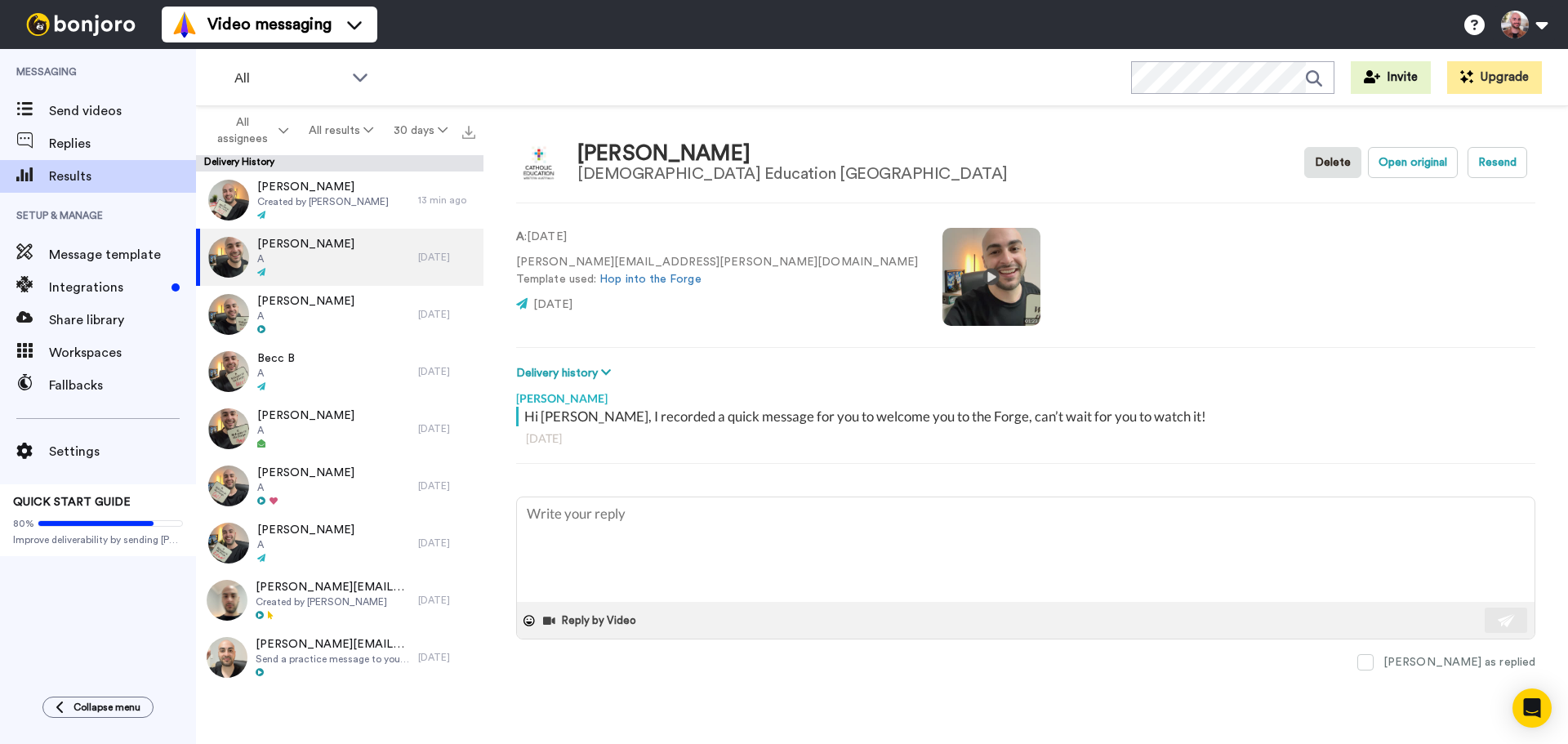
type textarea "x"
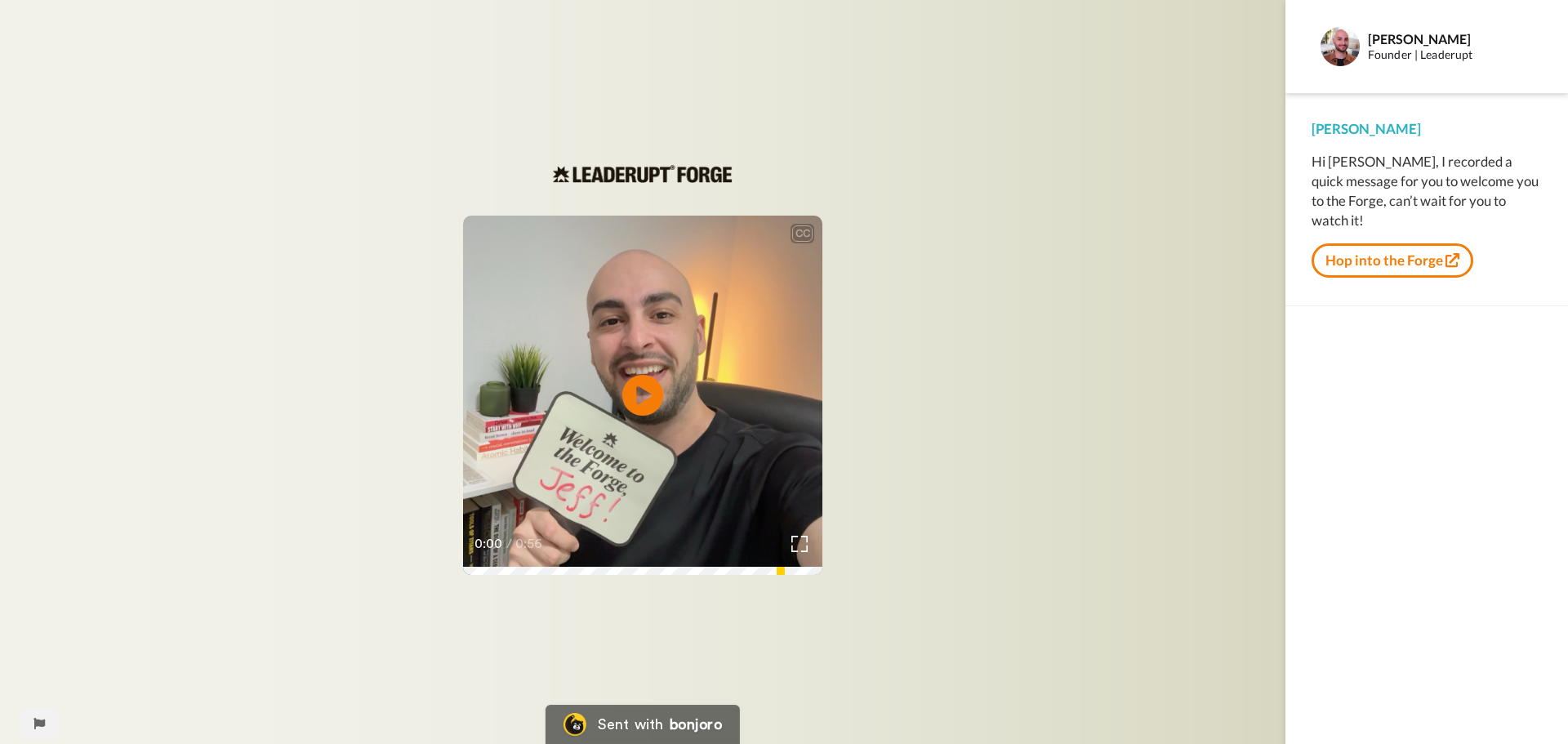
click at [699, 322] on video at bounding box center [642, 395] width 359 height 359
click at [510, 423] on video at bounding box center [642, 395] width 359 height 359
drag, startPoint x: 1395, startPoint y: 196, endPoint x: 1309, endPoint y: 162, distance: 92.5
click at [1309, 162] on div "Anthony Hi Jeff, I recorded a quick message for you to welcome you to the Forge…" at bounding box center [1426, 199] width 283 height 214
copy div "Hi Jeff, I recorded a quick message for you to welcome you to the Forge, can’t …"
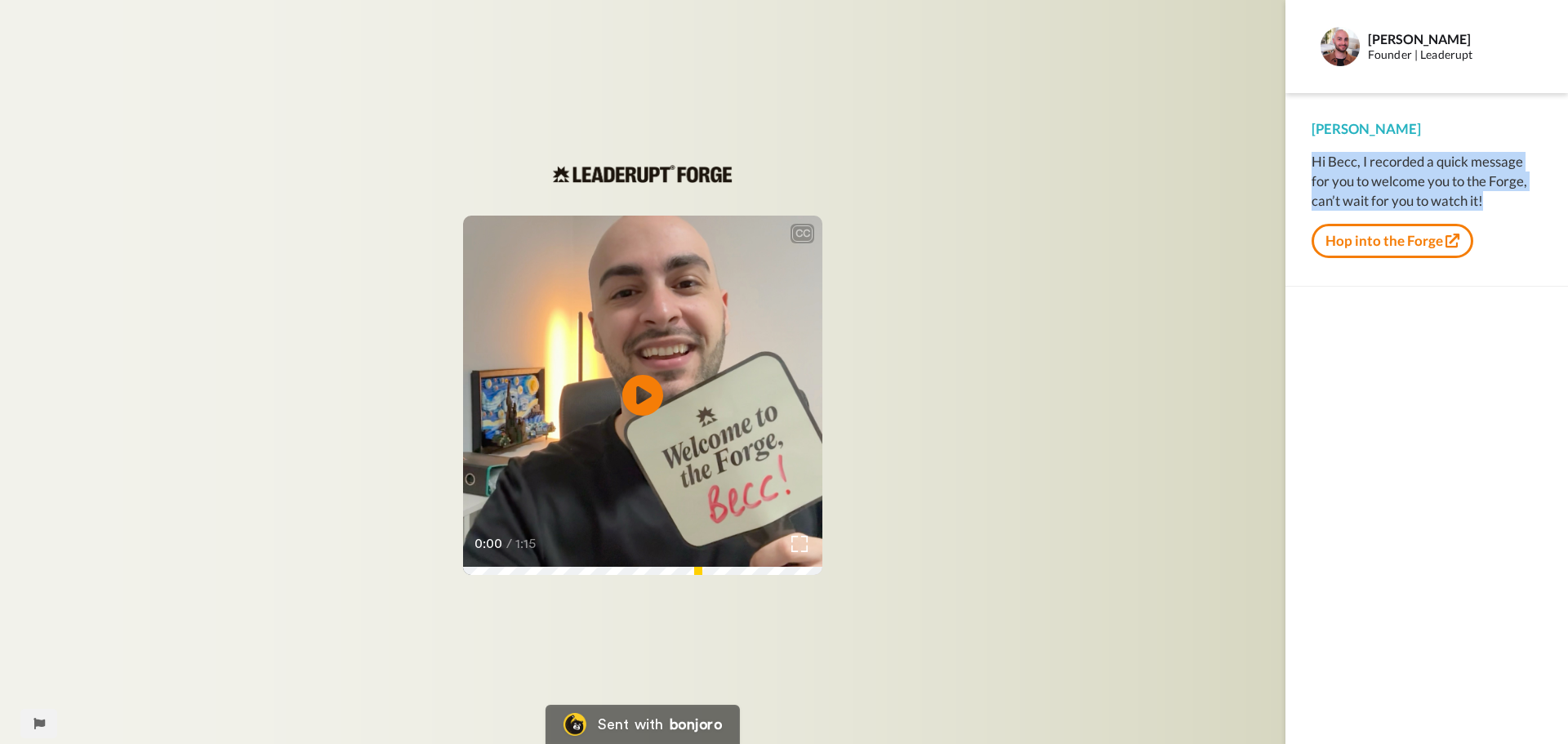
drag, startPoint x: 1498, startPoint y: 197, endPoint x: 1088, endPoint y: 198, distance: 410.0
click at [1303, 165] on div "[PERSON_NAME], I recorded a quick message for you to welcome you to the Forge, …" at bounding box center [1426, 190] width 283 height 194
copy div "Hi Becc, I recorded a quick message for you to welcome you to the Forge, can’t …"
click at [332, 288] on div "CC Play/Pause 0:00 / 1:15" at bounding box center [642, 382] width 1285 height 435
drag, startPoint x: 352, startPoint y: 245, endPoint x: 352, endPoint y: 226, distance: 19.0
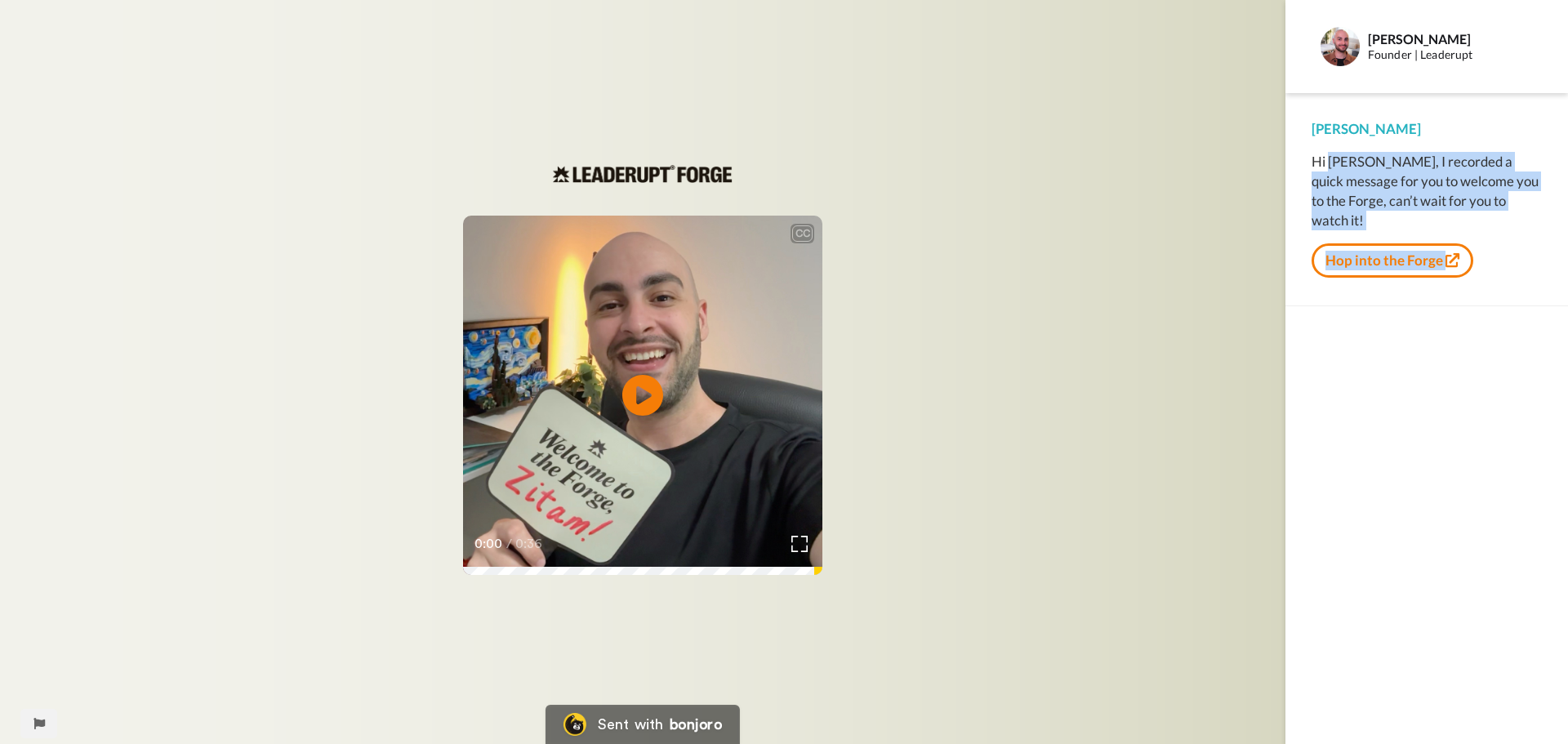
drag, startPoint x: 1462, startPoint y: 205, endPoint x: 1326, endPoint y: 165, distance: 141.8
click at [1326, 165] on div "Hi Zitam, I recorded a quick message for you to welcome you to the Forge, can’t…" at bounding box center [1426, 215] width 230 height 127
click at [1500, 183] on div "Hi Zitam, I recorded a quick message for you to welcome you to the Forge, can’t…" at bounding box center [1426, 191] width 230 height 78
drag, startPoint x: 1489, startPoint y: 199, endPoint x: 1310, endPoint y: 158, distance: 183.6
click at [1310, 158] on div "Anthony Hi Zitam, I recorded a quick message for you to welcome you to the Forg…" at bounding box center [1426, 199] width 283 height 214
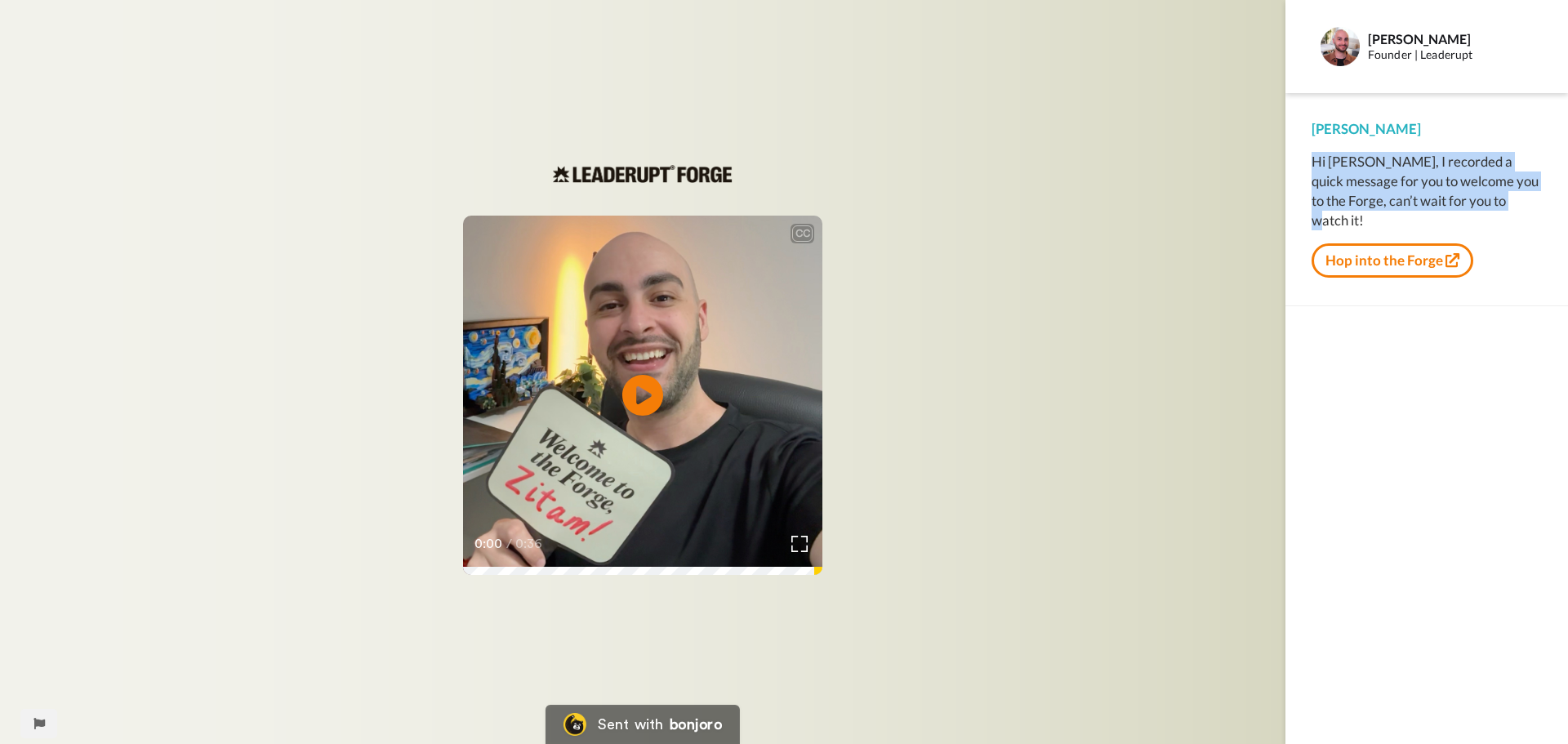
copy div "Hi Zitam, I recorded a quick message for you to welcome you to the Forge, can’t…"
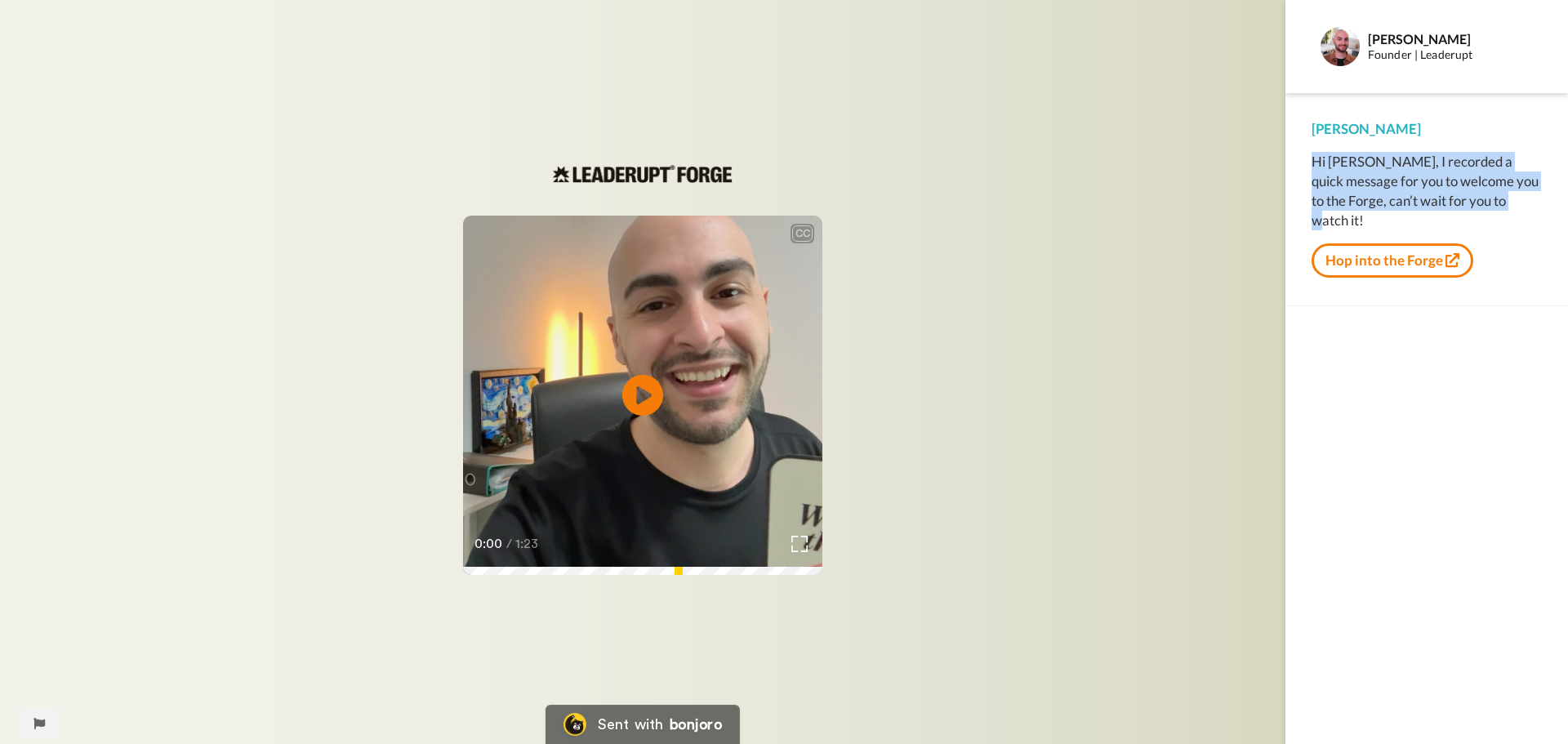
drag, startPoint x: 1500, startPoint y: 202, endPoint x: 1311, endPoint y: 163, distance: 193.0
click at [1311, 163] on div "Hi James, I recorded a quick message for you to welcome you to the Forge, can’t…" at bounding box center [1426, 191] width 230 height 78
copy div "Hi James, I recorded a quick message for you to welcome you to the Forge, can’t…"
click at [611, 370] on video at bounding box center [642, 395] width 359 height 359
click at [599, 352] on video at bounding box center [642, 395] width 359 height 359
